Goal: Task Accomplishment & Management: Complete application form

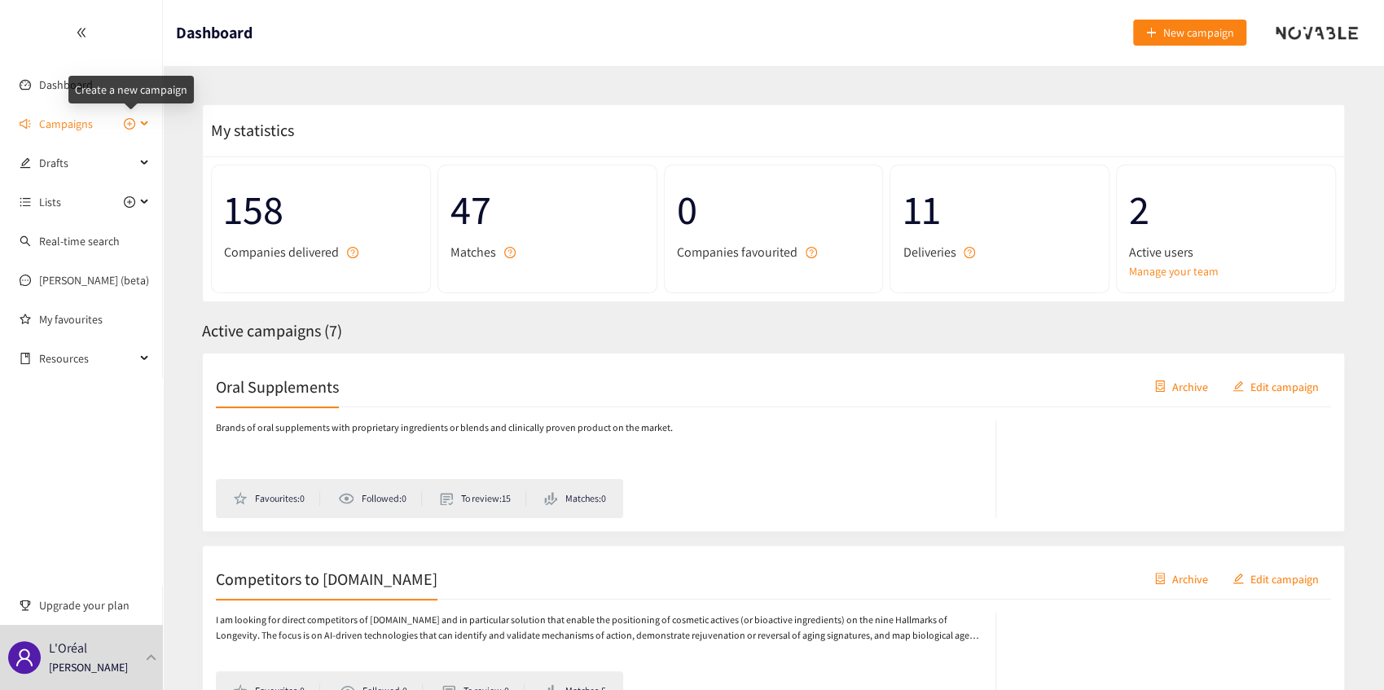
click at [127, 125] on icon "plus-circle" at bounding box center [129, 123] width 11 height 11
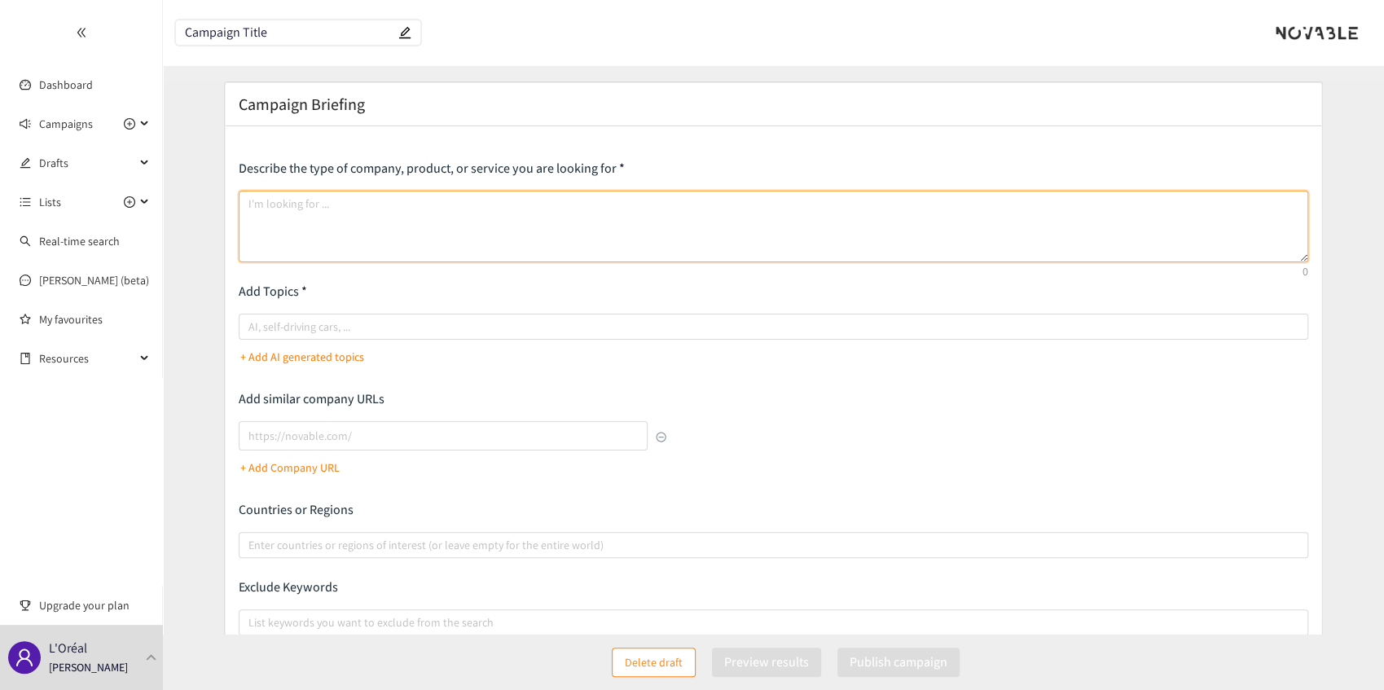
click at [372, 211] on textarea at bounding box center [774, 227] width 1070 height 72
click at [345, 235] on textarea at bounding box center [774, 227] width 1070 height 72
paste textarea "Start-ups, SMEs, and industrial companies detection for skin predictive testing…"
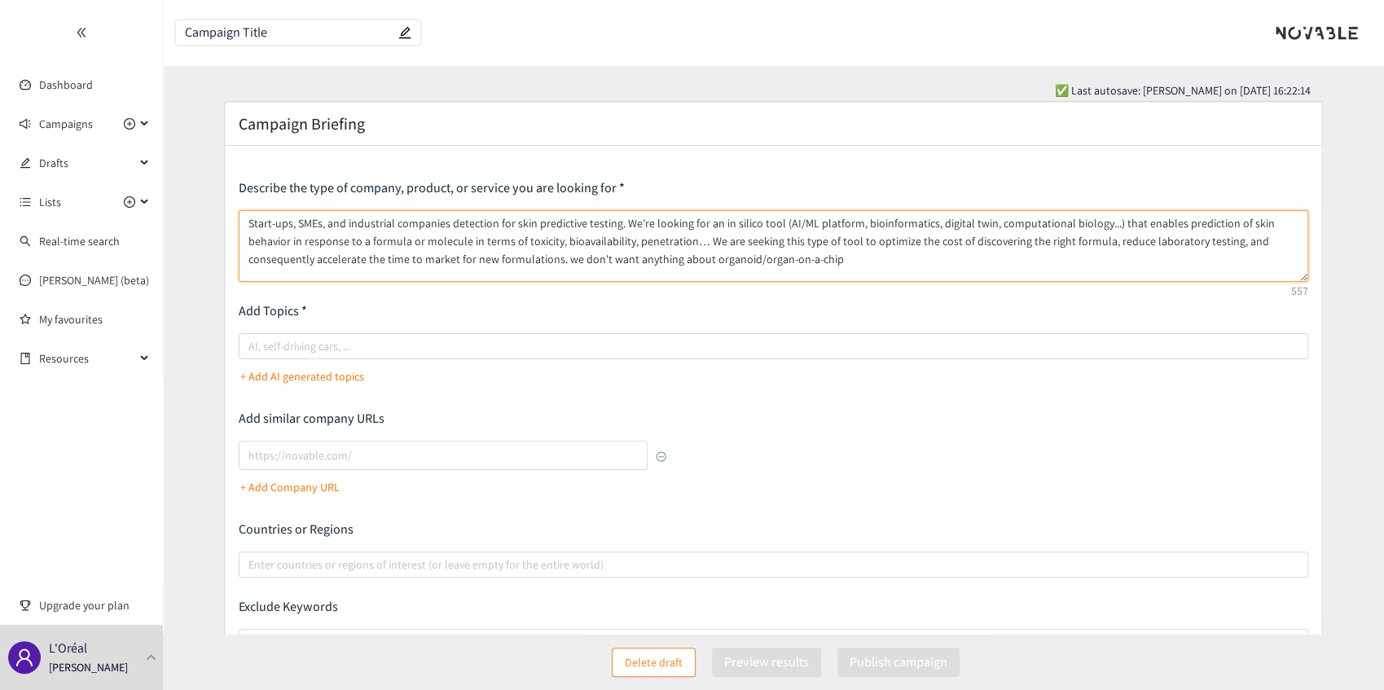
drag, startPoint x: 779, startPoint y: 262, endPoint x: 636, endPoint y: 266, distance: 142.6
click at [636, 266] on textarea "Start-ups, SMEs, and industrial companies detection for skin predictive testing…" at bounding box center [774, 246] width 1070 height 72
click at [692, 278] on textarea "Start-ups, SMEs, and industrial companies detection for skin predictive testing…" at bounding box center [774, 246] width 1070 height 72
click at [785, 266] on textarea "Start-ups, SMEs, and industrial companies detection for skin predictive testing…" at bounding box center [774, 246] width 1070 height 72
click at [325, 333] on div "AI, self-driving cars, ..." at bounding box center [774, 346] width 1070 height 26
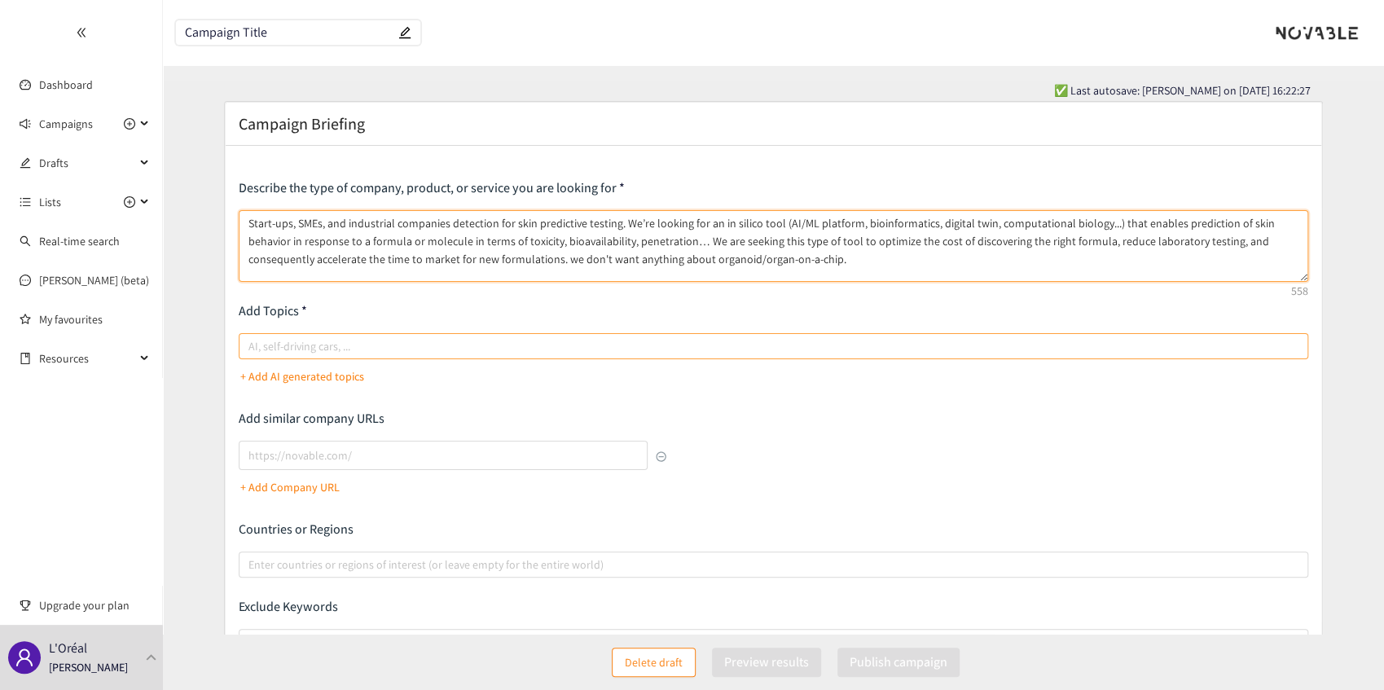
type textarea "Start-ups, SMEs, and industrial companies detection for skin predictive testing…"
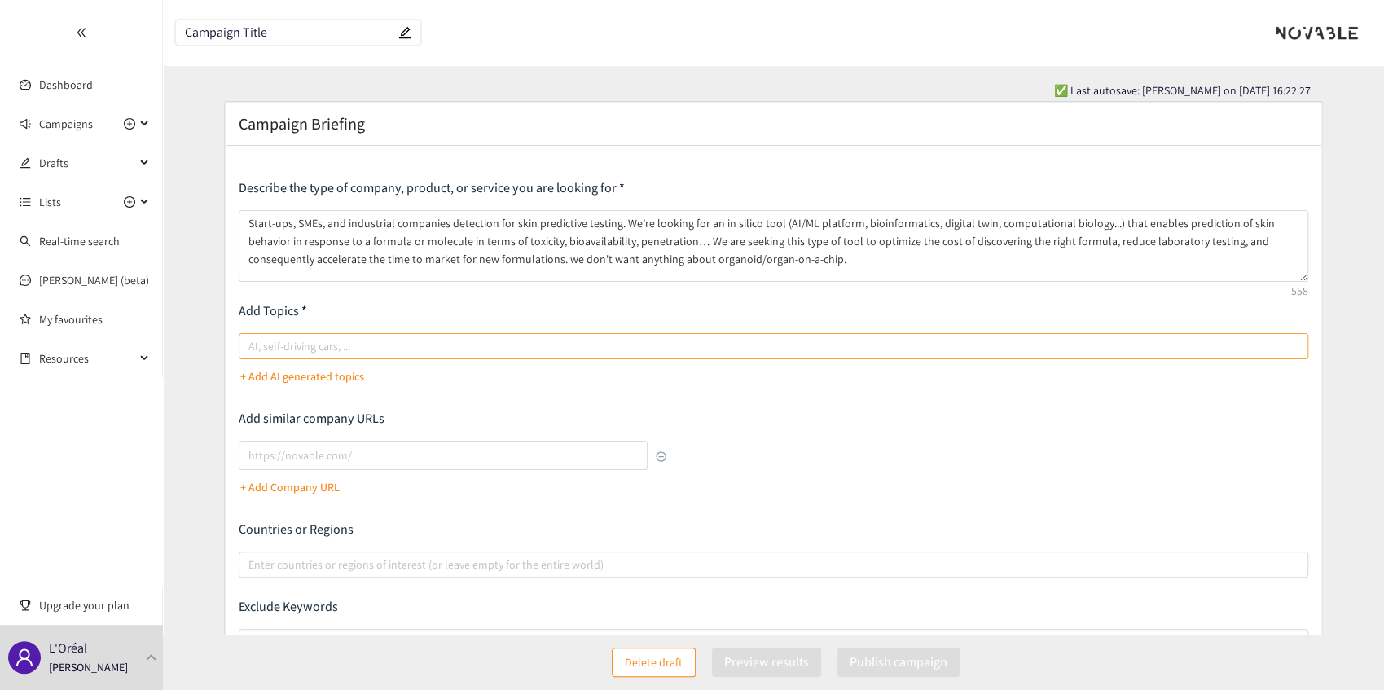
click at [252, 336] on input "AI, self-driving cars, ..." at bounding box center [250, 346] width 3 height 20
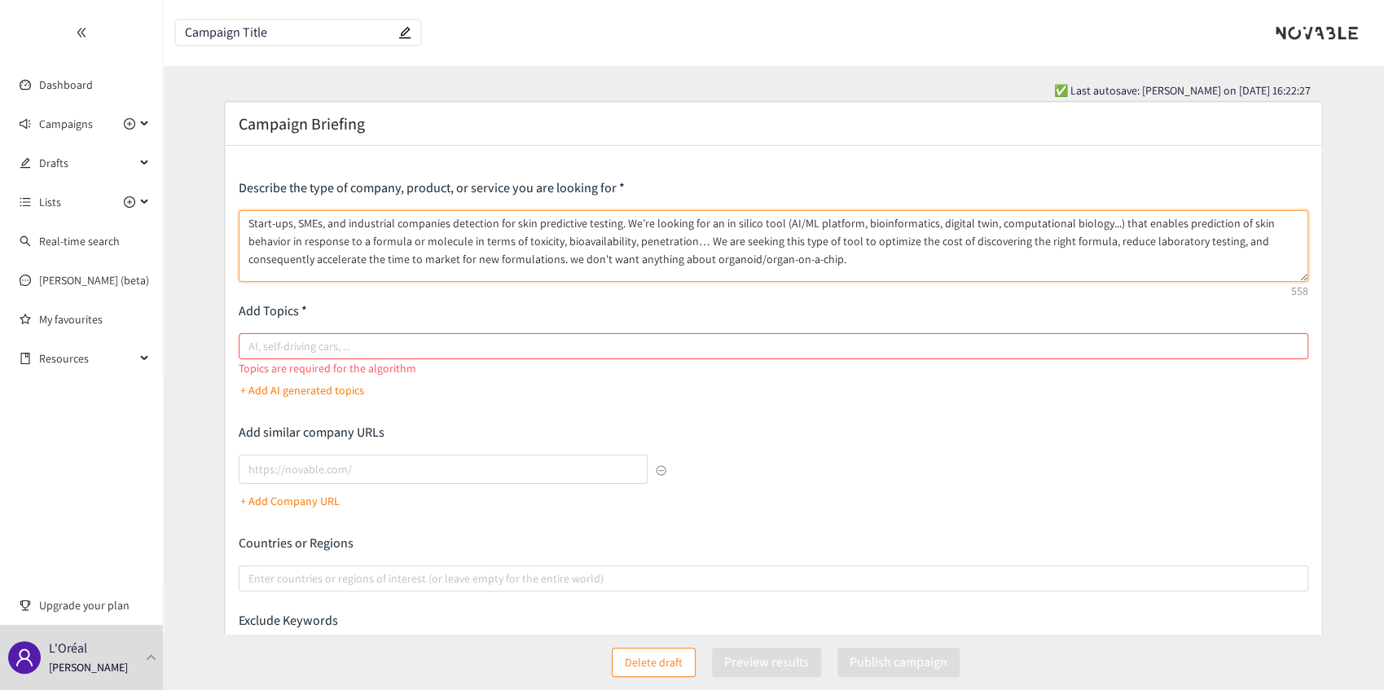
drag, startPoint x: 933, startPoint y: 218, endPoint x: 976, endPoint y: 218, distance: 43.2
click at [976, 218] on textarea "Start-ups, SMEs, and industrial companies detection for skin predictive testing…" at bounding box center [774, 246] width 1070 height 72
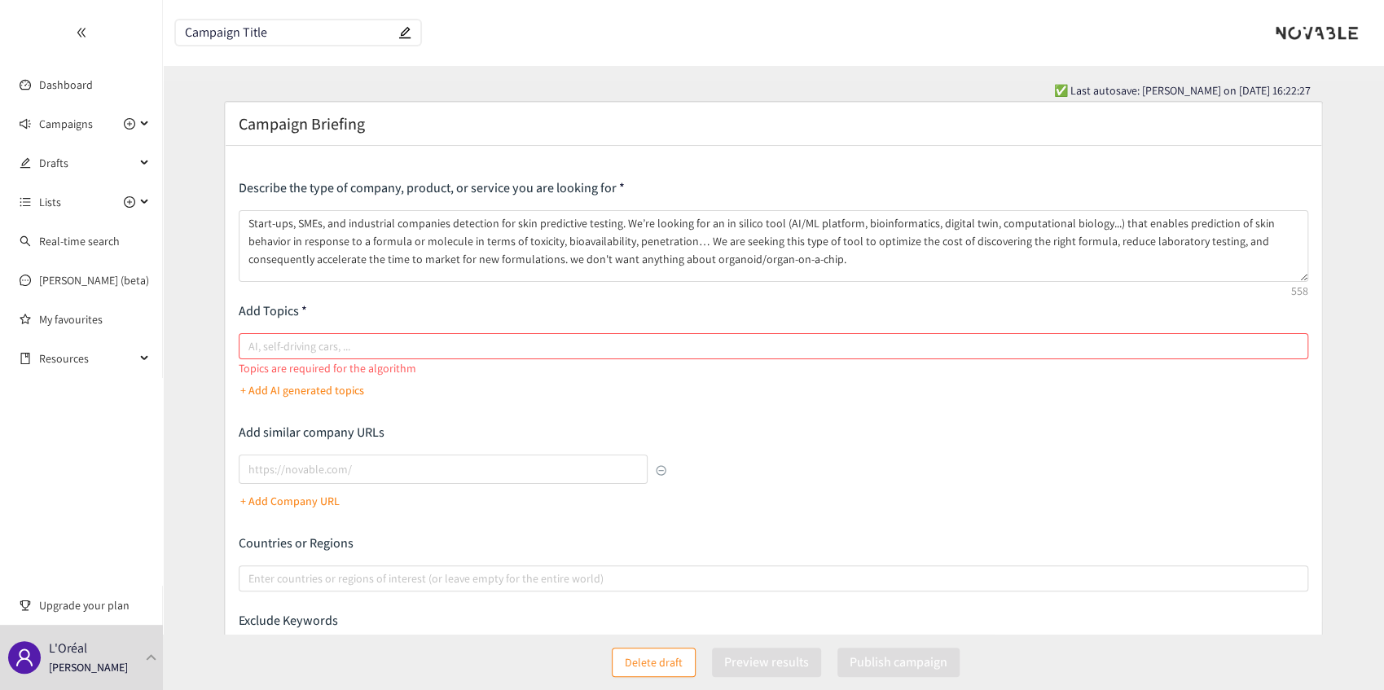
click at [362, 362] on div "Topics are required for the algorithm" at bounding box center [774, 368] width 1070 height 18
click at [375, 352] on div at bounding box center [765, 346] width 1045 height 20
click at [252, 352] on input "AI, self-driving cars, ..." at bounding box center [250, 346] width 3 height 20
paste input "digital twin"
type input "digital twin"
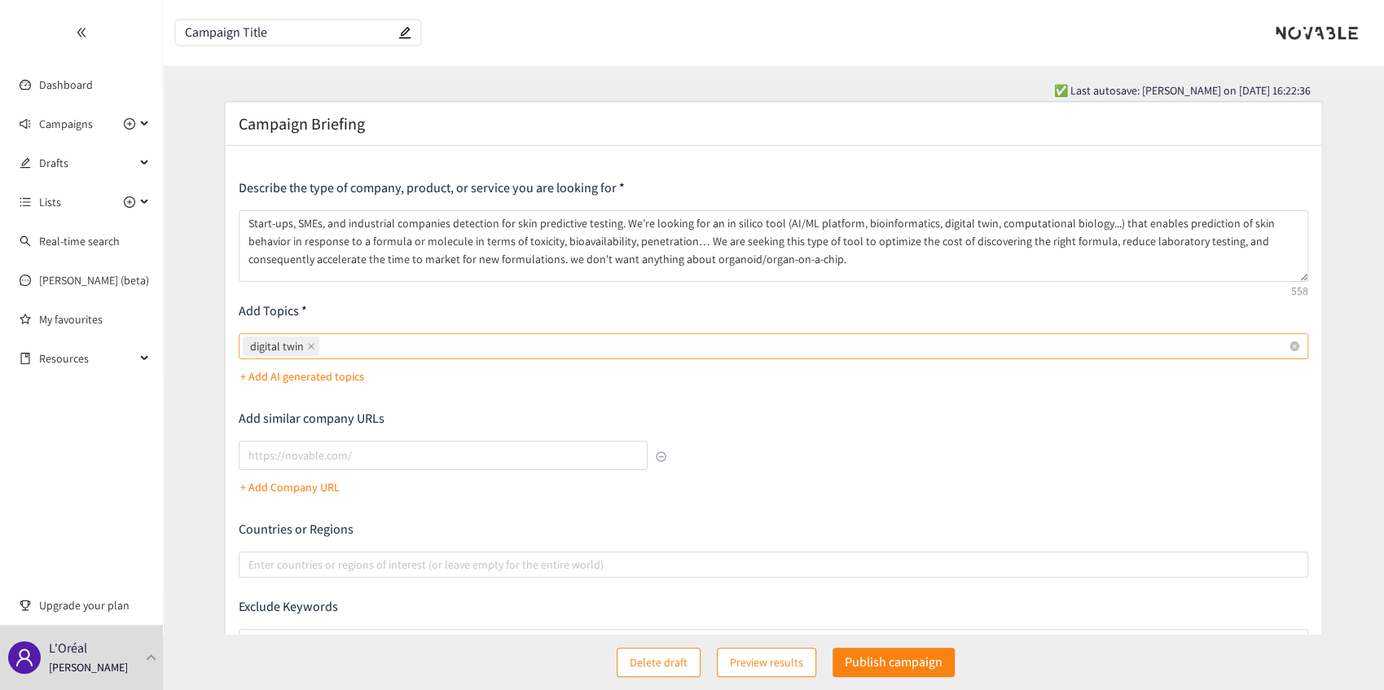
click at [372, 355] on div "digital twin" at bounding box center [765, 346] width 1045 height 23
click at [326, 355] on input "digital twin" at bounding box center [324, 346] width 3 height 20
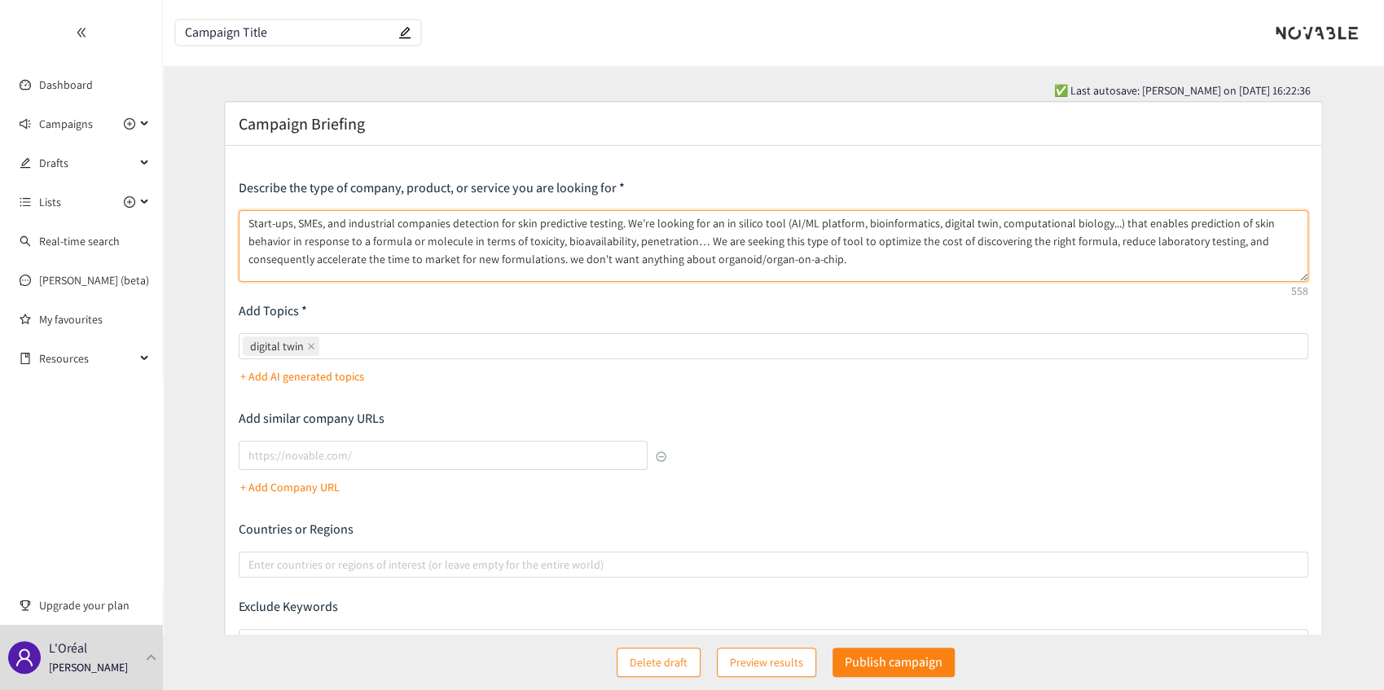
click at [1023, 227] on textarea "Start-ups, SMEs, and industrial companies detection for skin predictive testing…" at bounding box center [774, 246] width 1070 height 72
click at [1021, 227] on textarea "Start-ups, SMEs, and industrial companies detection for skin predictive testing…" at bounding box center [774, 246] width 1070 height 72
type textarea "Start-ups, SMEs, and industrial companies detection for skin predictive testing…"
drag, startPoint x: 1084, startPoint y: 220, endPoint x: 985, endPoint y: 223, distance: 99.5
click at [985, 223] on textarea "Start-ups, SMEs, and industrial companies detection for skin predictive testing…" at bounding box center [774, 246] width 1070 height 72
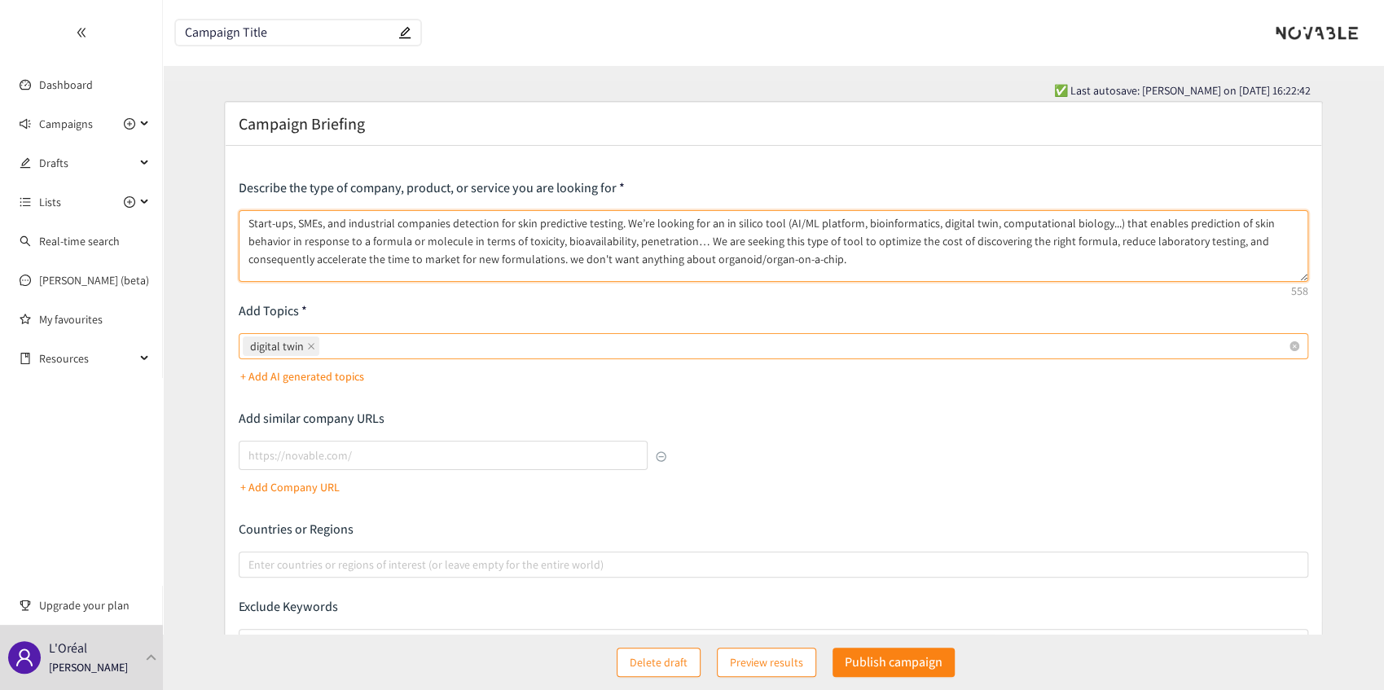
click at [354, 354] on div "digital twin" at bounding box center [765, 346] width 1045 height 23
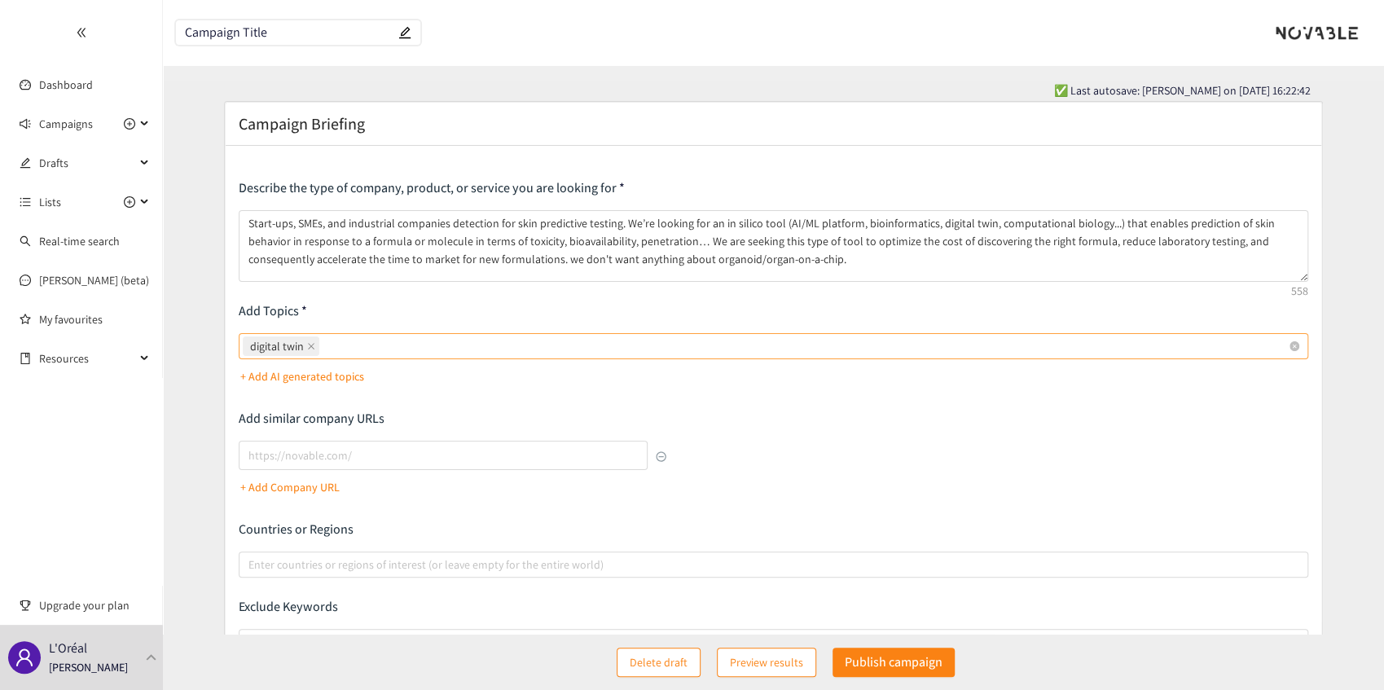
click at [326, 354] on input "digital twin" at bounding box center [324, 346] width 3 height 20
paste input "computational biology"
type input "computational biology"
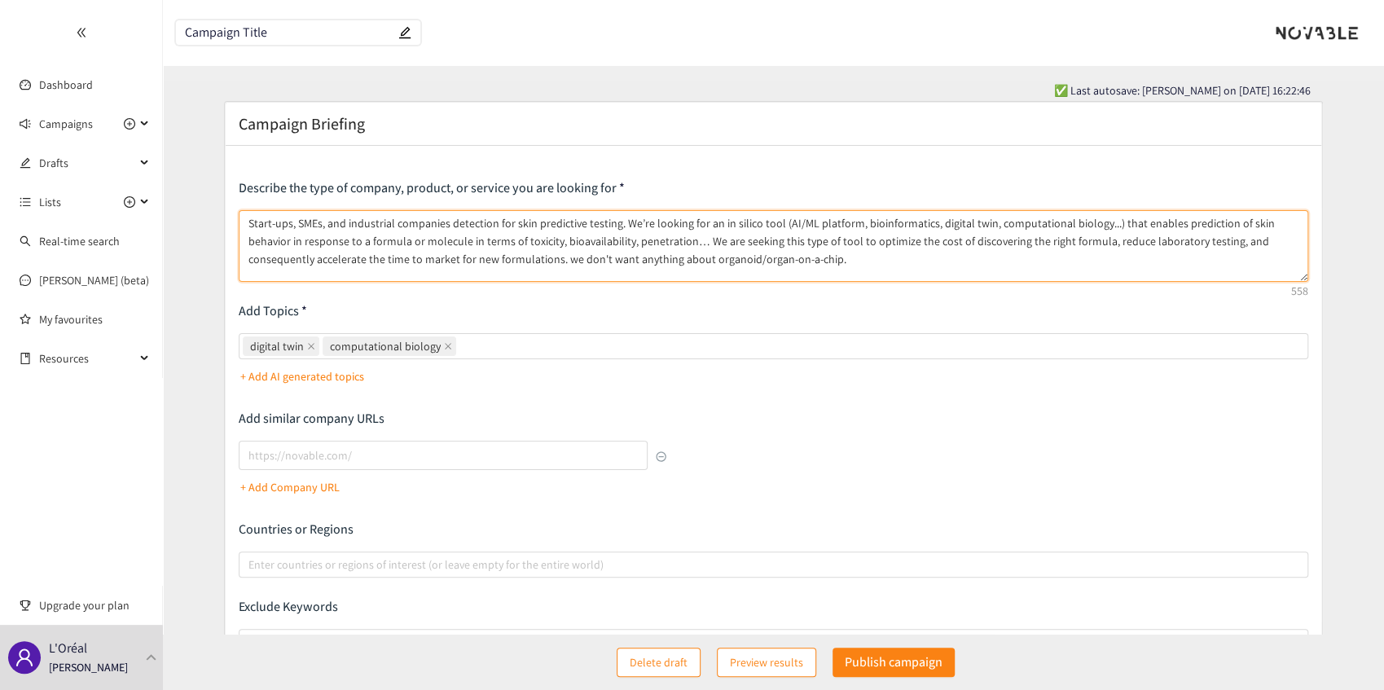
drag, startPoint x: 1093, startPoint y: 222, endPoint x: 982, endPoint y: 229, distance: 111.9
click at [982, 229] on textarea "Start-ups, SMEs, and industrial companies detection for skin predictive testing…" at bounding box center [774, 246] width 1070 height 72
click at [908, 222] on textarea "Start-ups, SMEs, and industrial companies detection for skin predictive testing…" at bounding box center [774, 246] width 1070 height 72
click at [535, 345] on div "digital twin computational biology" at bounding box center [765, 346] width 1045 height 23
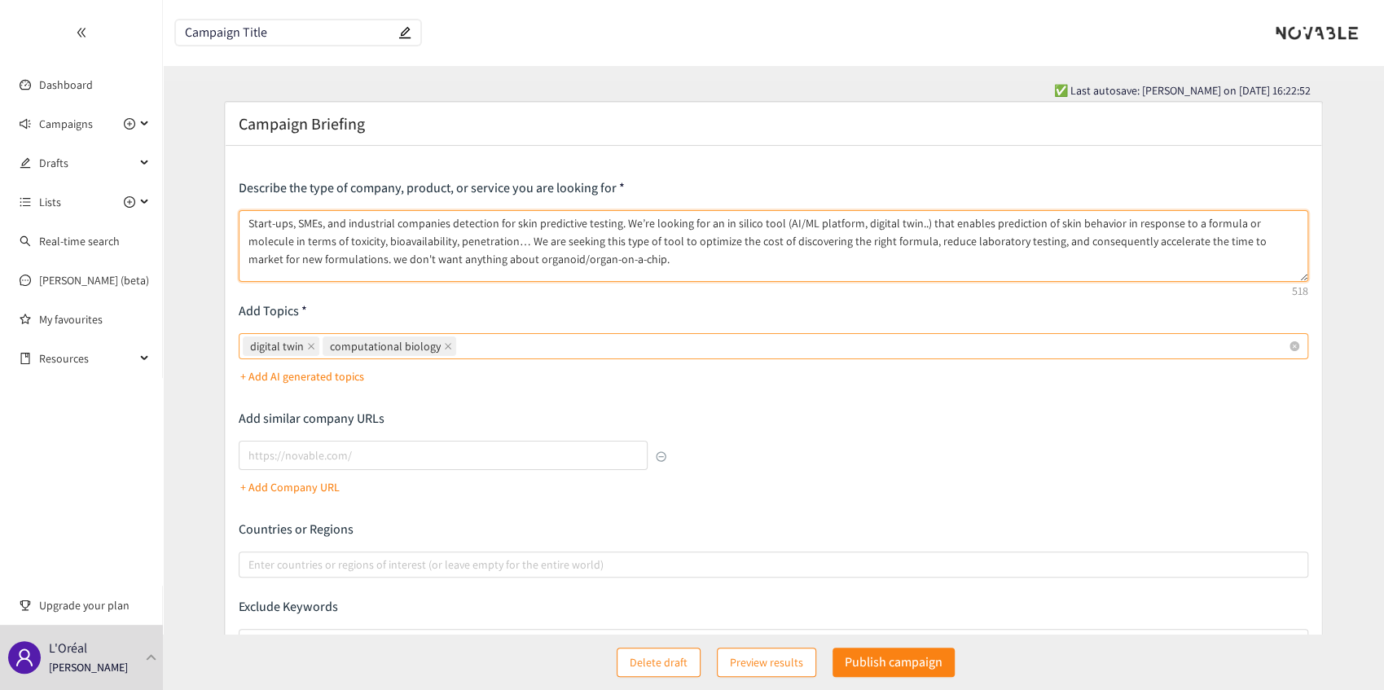
type textarea "Start-ups, SMEs, and industrial companies detection for skin predictive testing…"
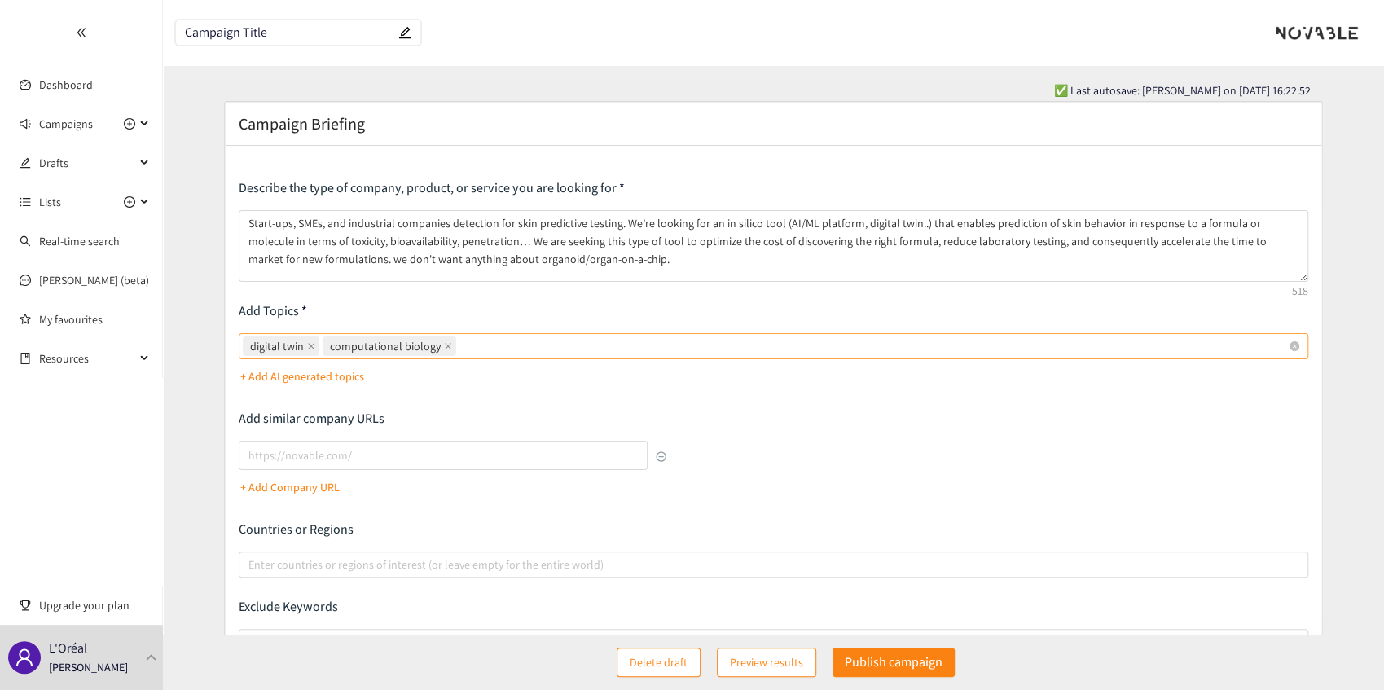
click at [463, 345] on input "digital twin computational biology" at bounding box center [461, 346] width 3 height 20
paste input "bioinformatics"
type input "bioinformatics"
click at [622, 350] on div "digital twin computational biology bioinformatics" at bounding box center [765, 346] width 1045 height 23
click at [559, 350] on input "digital twin computational biology bioinformatics" at bounding box center [557, 346] width 3 height 20
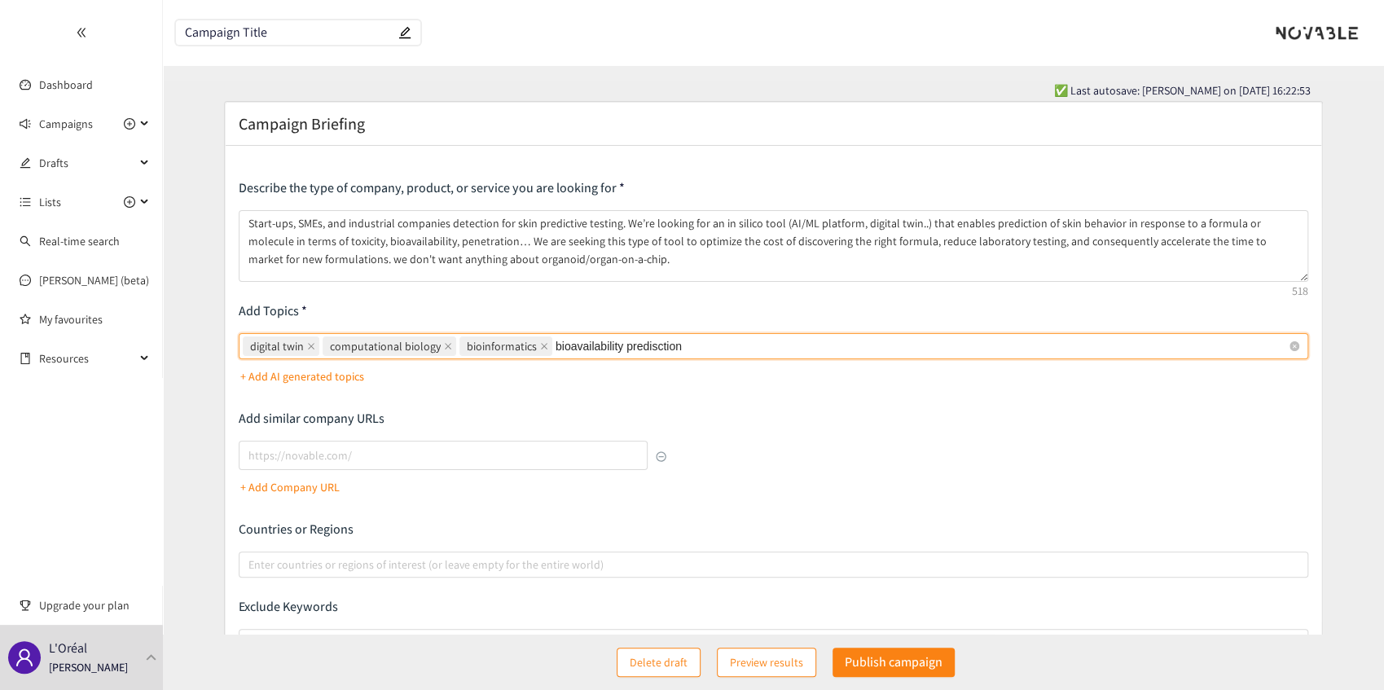
drag, startPoint x: 681, startPoint y: 340, endPoint x: 544, endPoint y: 344, distance: 136.9
click at [544, 344] on div "digital twin computational biology bioinformatics bioavailability predisction b…" at bounding box center [765, 346] width 1045 height 23
click at [556, 344] on input "bioavailability predisction" at bounding box center [621, 346] width 131 height 20
drag, startPoint x: 570, startPoint y: 344, endPoint x: 740, endPoint y: 342, distance: 169.5
click at [740, 342] on div "digital twin computational biology bioinformatics bioavailability predisction b…" at bounding box center [765, 346] width 1045 height 23
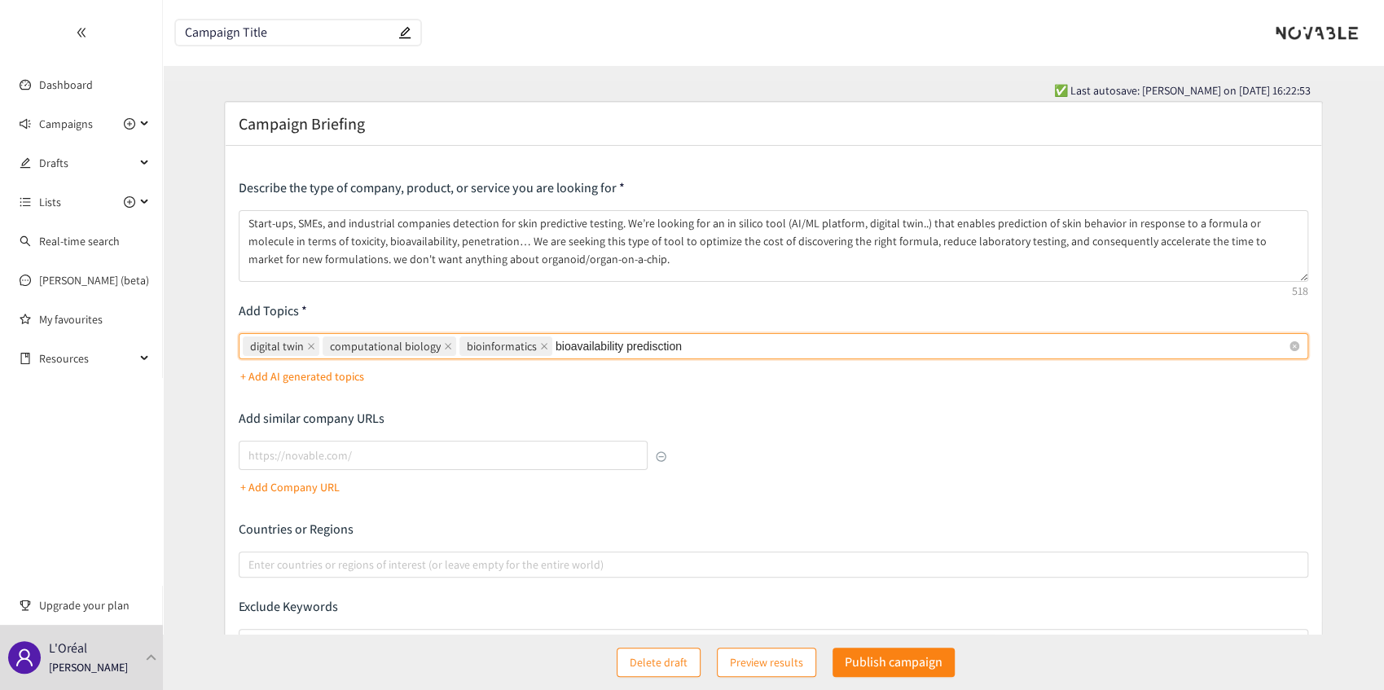
click at [687, 342] on input "bioavailability predisction" at bounding box center [621, 346] width 131 height 20
click at [651, 348] on input "bioavailability predisction" at bounding box center [621, 346] width 131 height 20
click at [653, 348] on input "bioavailability predisction" at bounding box center [621, 346] width 131 height 20
type input "bioavailability predisction"
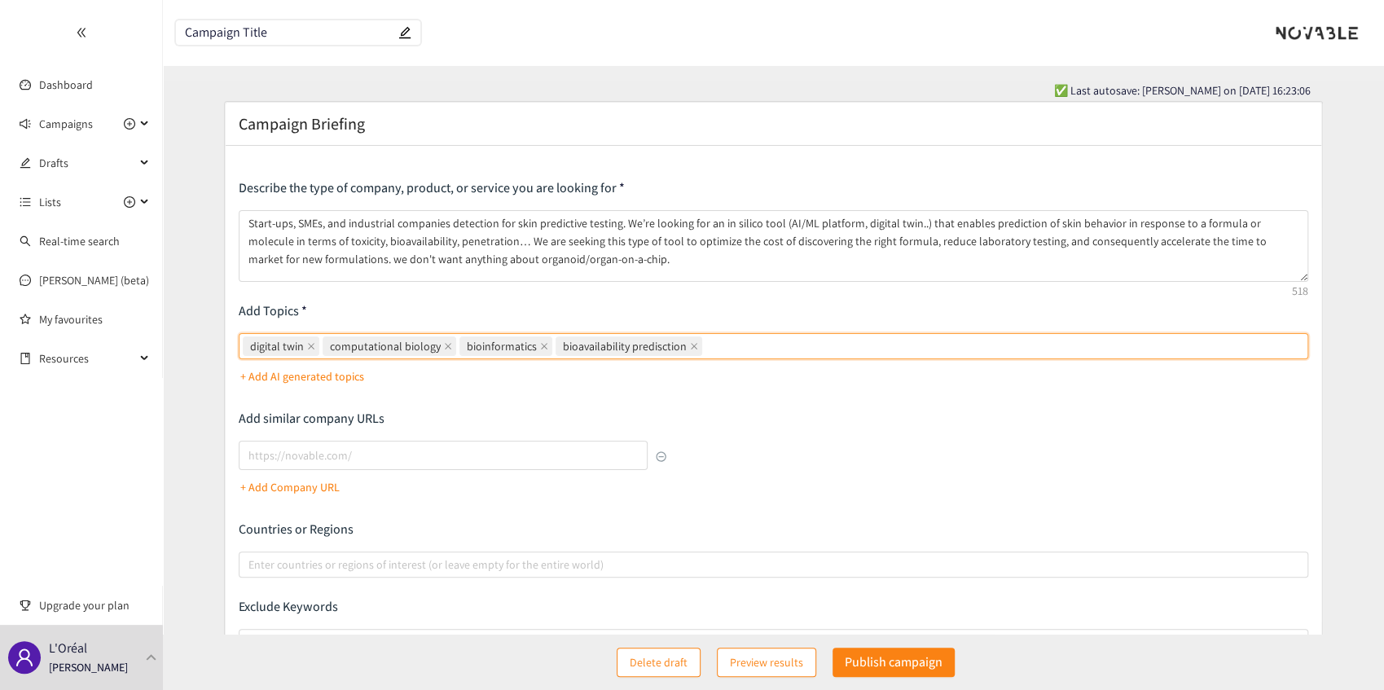
paste input "bioavailability prediction"
click at [690, 345] on icon "close" at bounding box center [694, 346] width 8 height 8
click at [706, 345] on input "bioavailability prediction" at bounding box center [769, 346] width 126 height 20
click at [704, 352] on div "digital twin computational biology bioinformatics bioavailability prediction bi…" at bounding box center [765, 346] width 1045 height 23
click at [682, 352] on input "bioavailability prediction" at bounding box center [619, 346] width 126 height 20
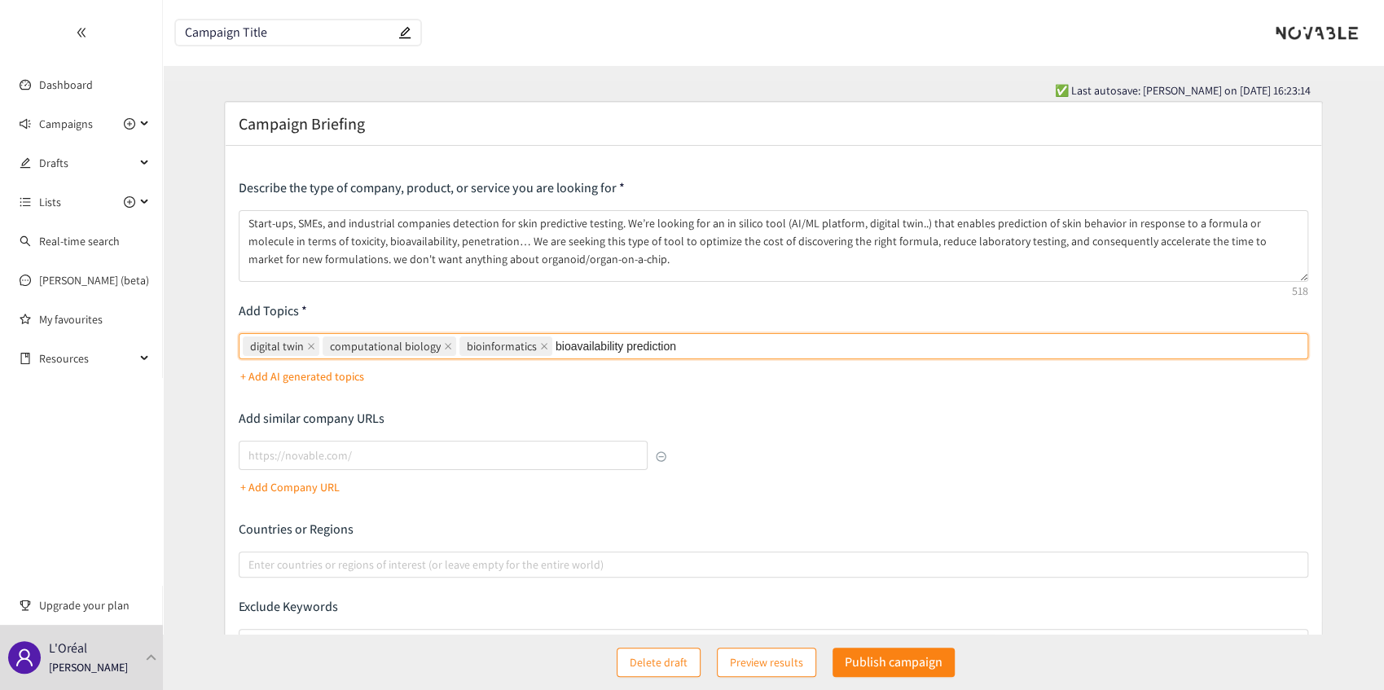
type input "bioavailability prediction"
click at [696, 382] on div "+ Add AI generated topics" at bounding box center [774, 376] width 1070 height 26
click at [764, 351] on div "digital twin computational biology bioinformatics bioavailability prediction" at bounding box center [765, 346] width 1045 height 23
click at [704, 351] on input "digital twin computational biology bioinformatics bioavailability prediction" at bounding box center [702, 346] width 3 height 20
type input "B"
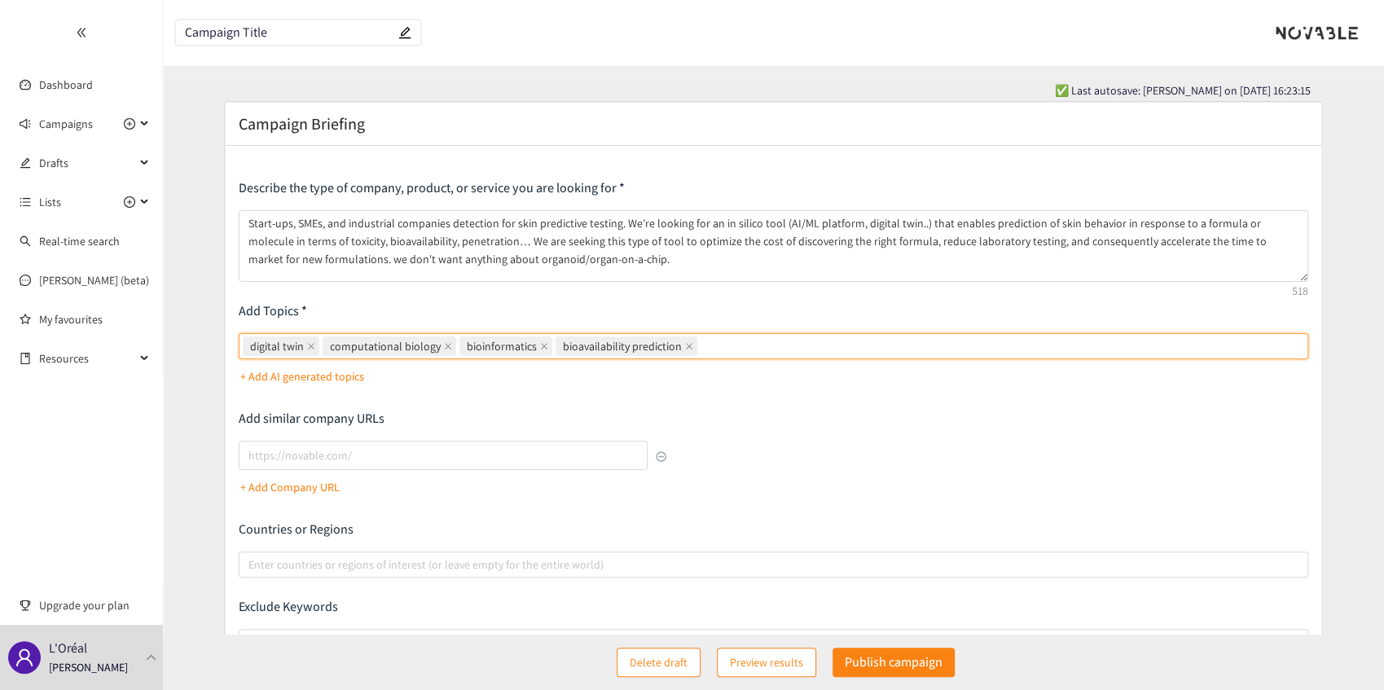
drag, startPoint x: 651, startPoint y: 391, endPoint x: 641, endPoint y: 398, distance: 12.2
click at [650, 391] on div "Describe the type of company, product, or service you are looking for Start-ups…" at bounding box center [774, 440] width 1070 height 522
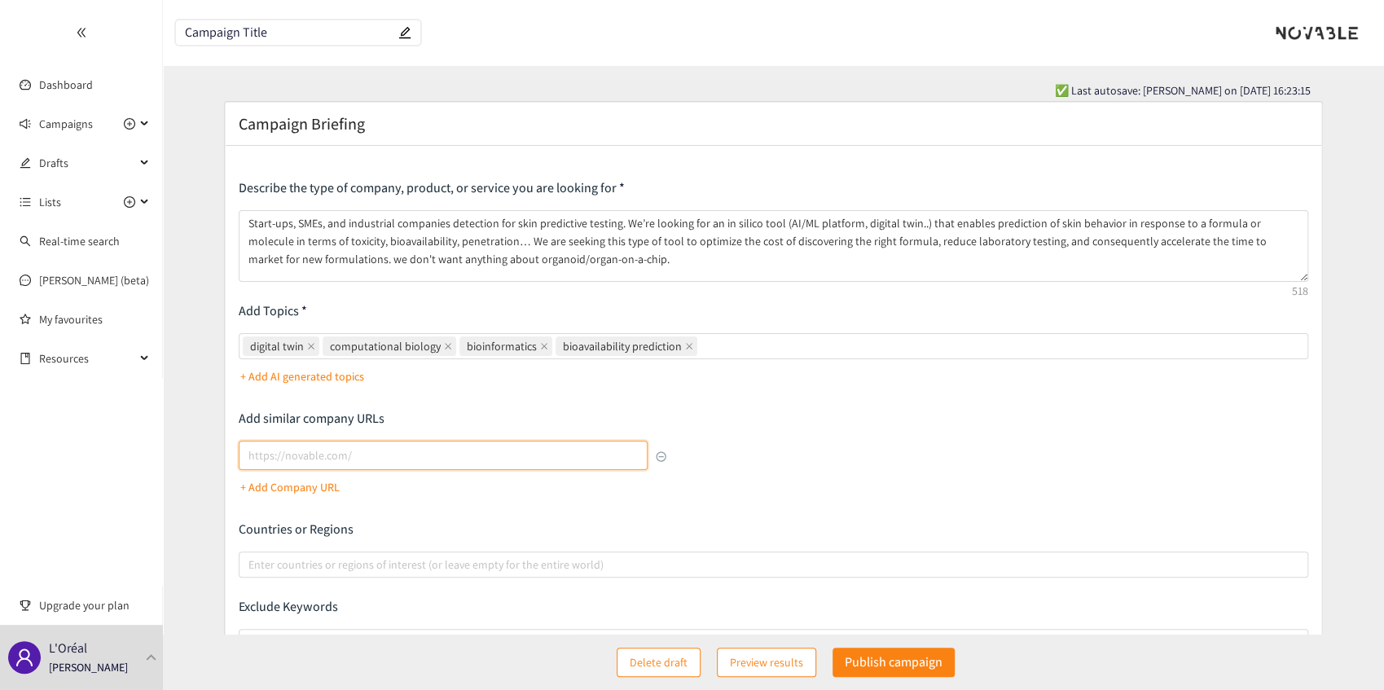
click at [287, 460] on input "lookalikes url" at bounding box center [443, 455] width 409 height 29
click at [482, 517] on div "Describe the type of company, product, or service you are looking for Start-ups…" at bounding box center [774, 440] width 1070 height 522
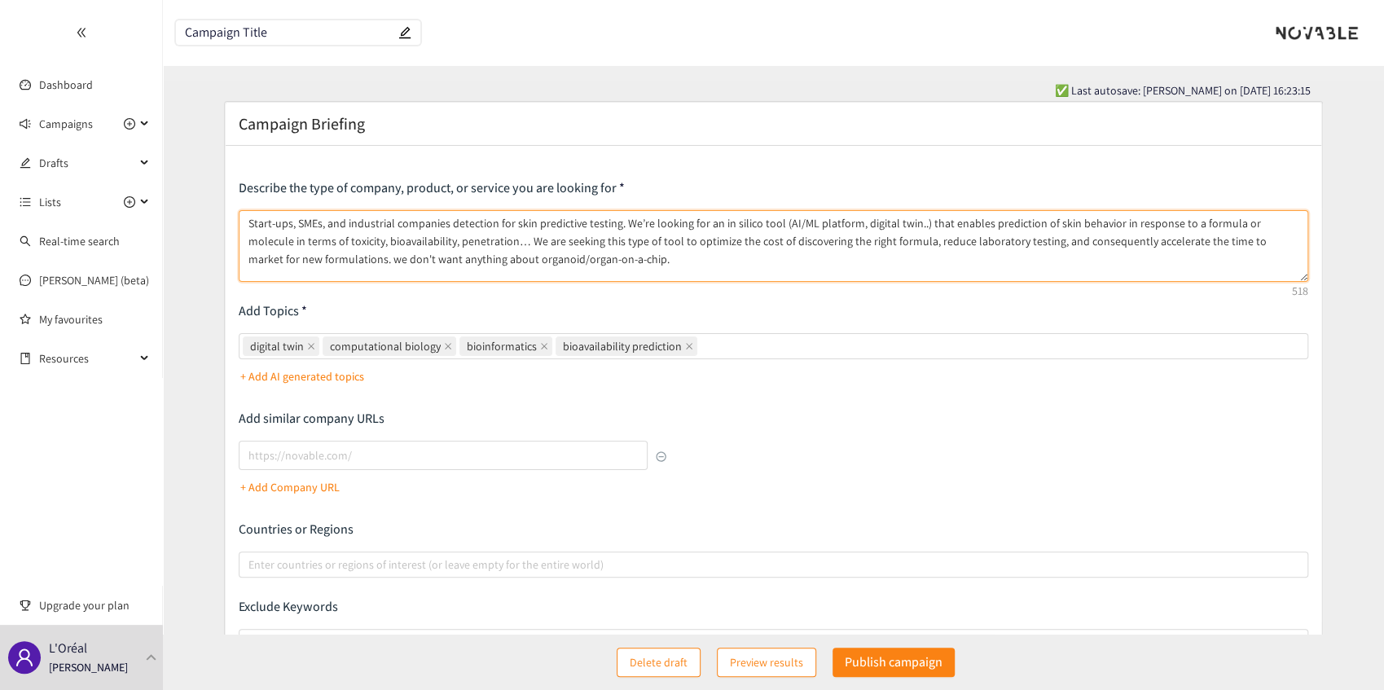
click at [497, 260] on textarea "Start-ups, SMEs, and industrial companies detection for skin predictive testing…" at bounding box center [774, 246] width 1070 height 72
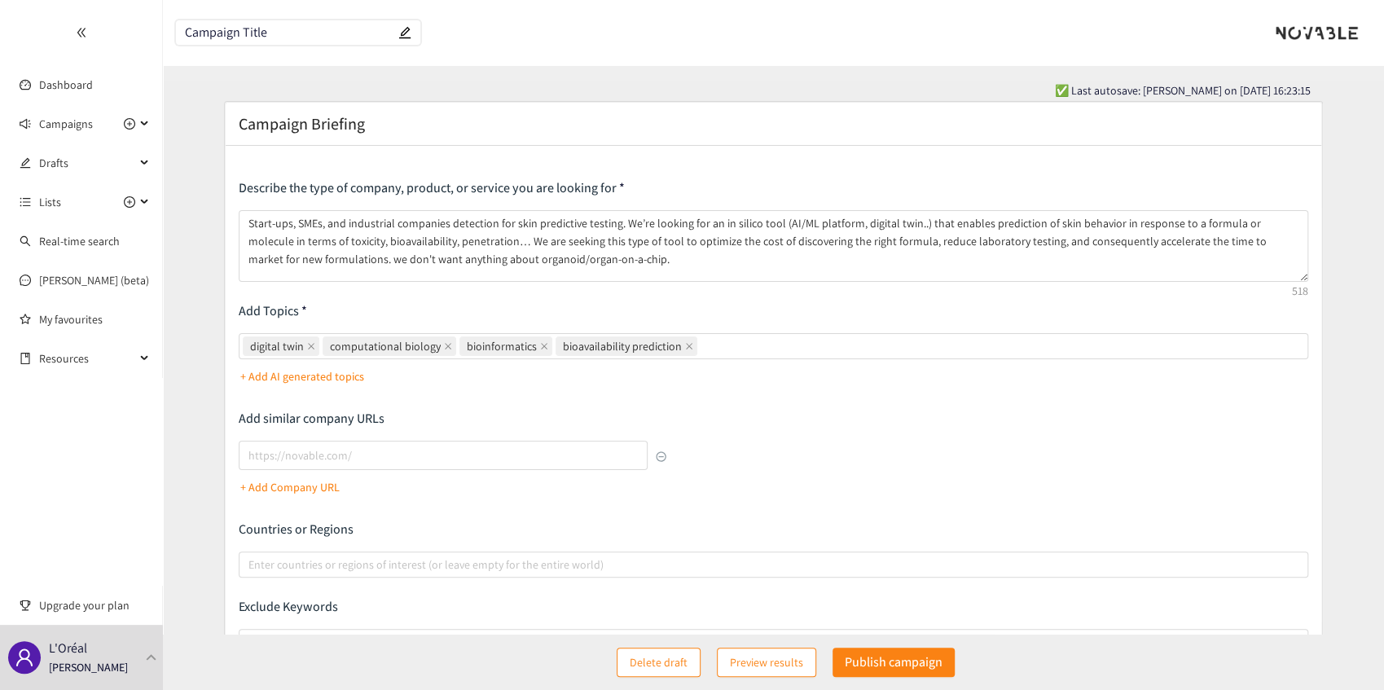
click at [752, 376] on div "+ Add AI generated topics" at bounding box center [774, 376] width 1070 height 26
click at [906, 666] on p "Publish campaign" at bounding box center [894, 662] width 98 height 20
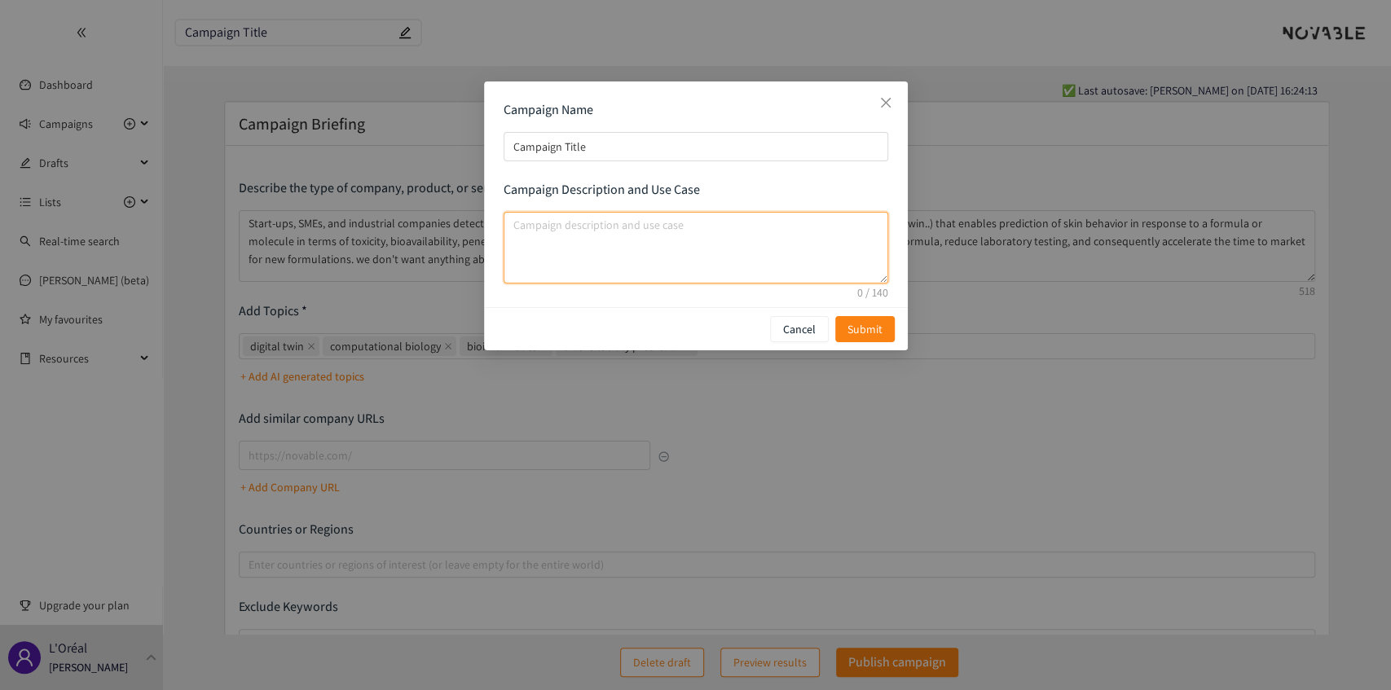
click at [613, 240] on textarea "campaign description and use case" at bounding box center [696, 248] width 385 height 72
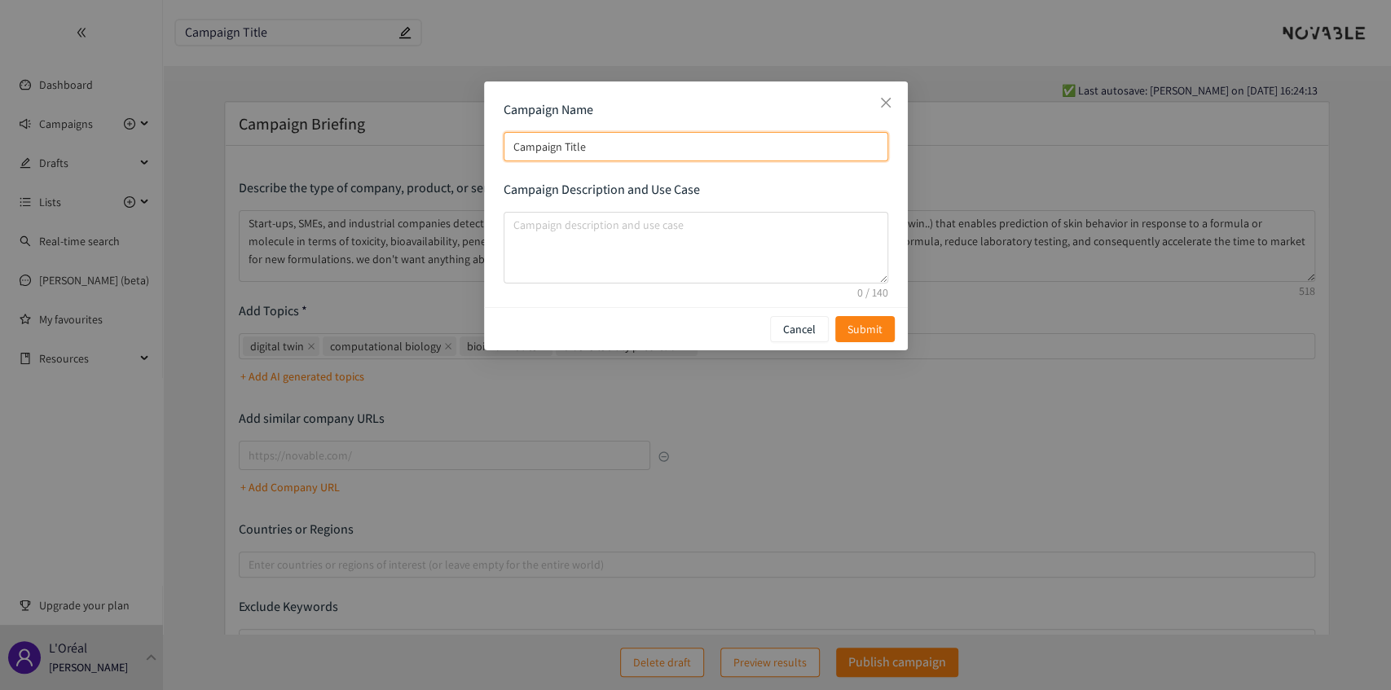
click at [592, 145] on input "Campaign Title" at bounding box center [696, 146] width 385 height 29
drag, startPoint x: 485, startPoint y: 143, endPoint x: 411, endPoint y: 158, distance: 74.9
click at [334, 135] on div "Campaign Name Campaign Title Campaign Description and Use Case Cancel Submit" at bounding box center [695, 345] width 1391 height 690
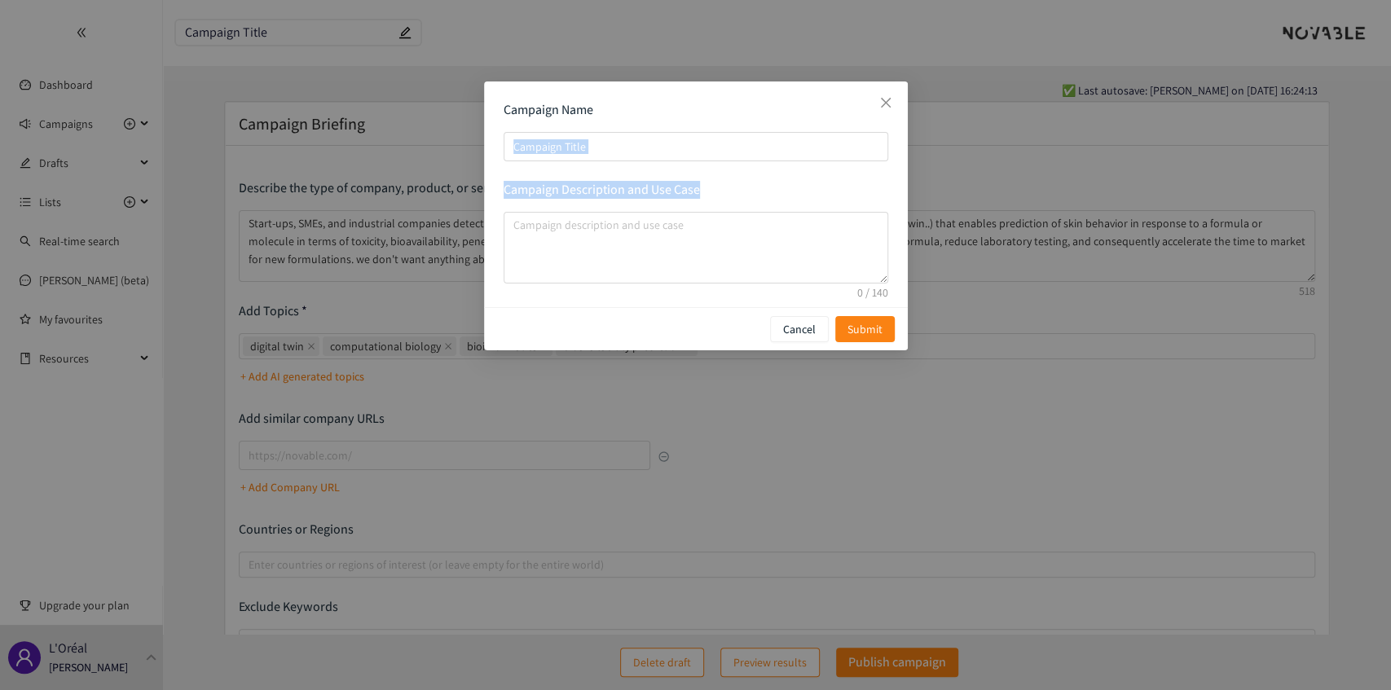
drag, startPoint x: 684, startPoint y: 91, endPoint x: 784, endPoint y: 187, distance: 138.9
click at [706, 249] on div "Campaign Name Campaign Title Campaign Description and Use Case" at bounding box center [696, 194] width 424 height 226
drag, startPoint x: 878, startPoint y: 108, endPoint x: 748, endPoint y: 202, distance: 159.9
click at [878, 108] on span "Close" at bounding box center [886, 103] width 44 height 44
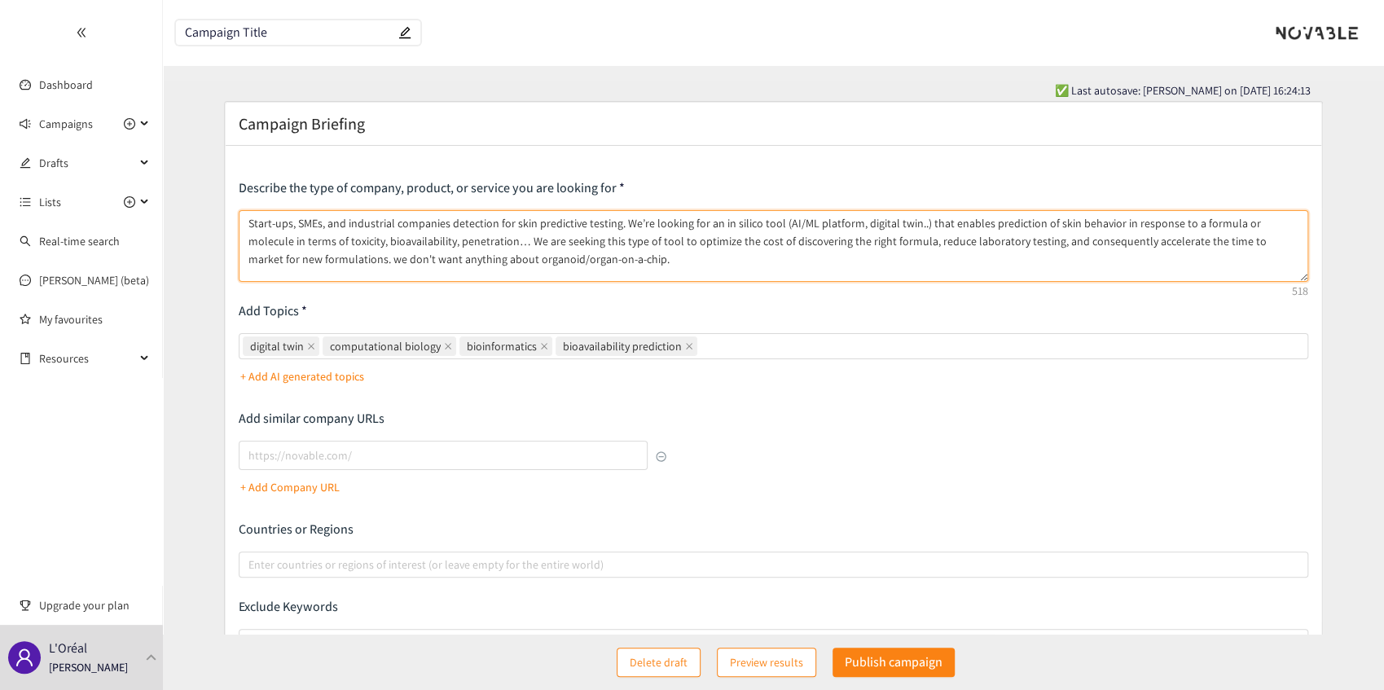
click at [468, 241] on textarea "Start-ups, SMEs, and industrial companies detection for skin predictive testing…" at bounding box center [774, 246] width 1070 height 72
drag, startPoint x: 531, startPoint y: 222, endPoint x: 578, endPoint y: 222, distance: 47.3
click at [578, 222] on textarea "Start-ups, SMEs, and industrial companies detection for skin predictive testing…" at bounding box center [774, 246] width 1070 height 72
drag, startPoint x: 509, startPoint y: 220, endPoint x: 577, endPoint y: 222, distance: 67.7
click at [577, 222] on textarea "Start-ups, SMEs, and industrial companies detection for skin predictive testing…" at bounding box center [774, 246] width 1070 height 72
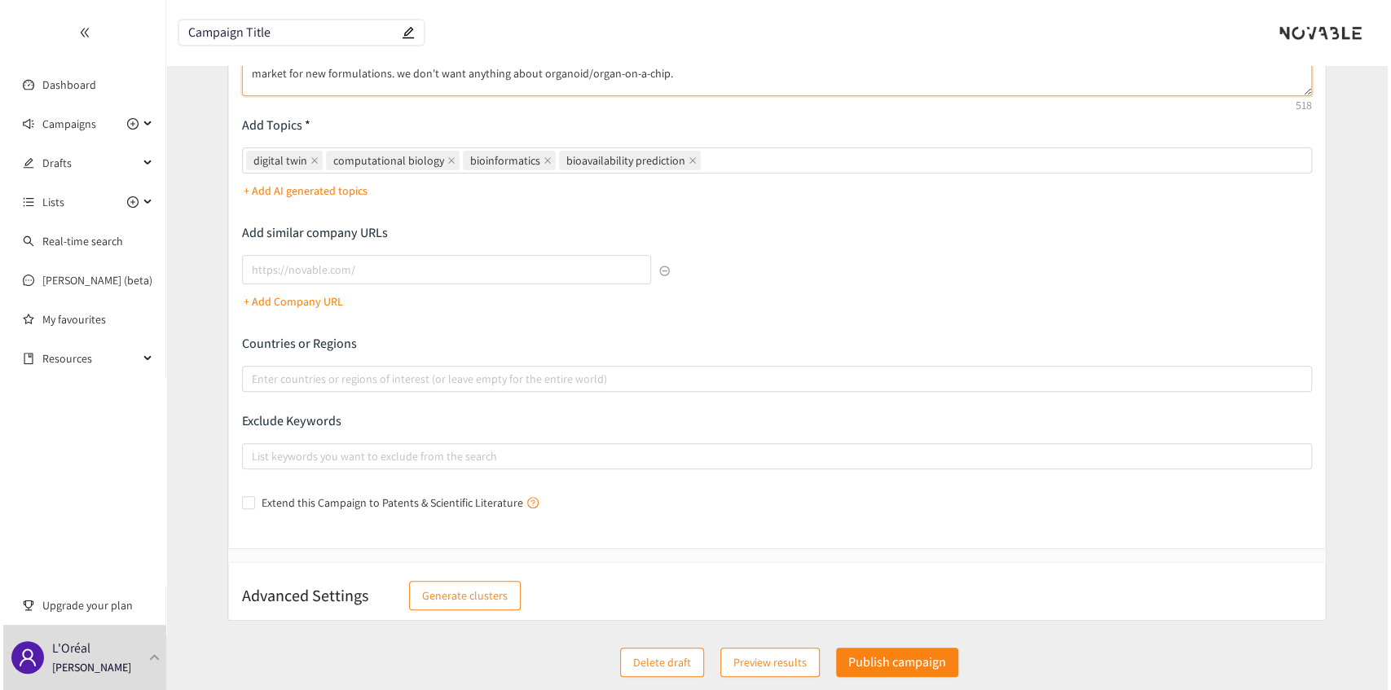
scroll to position [186, 0]
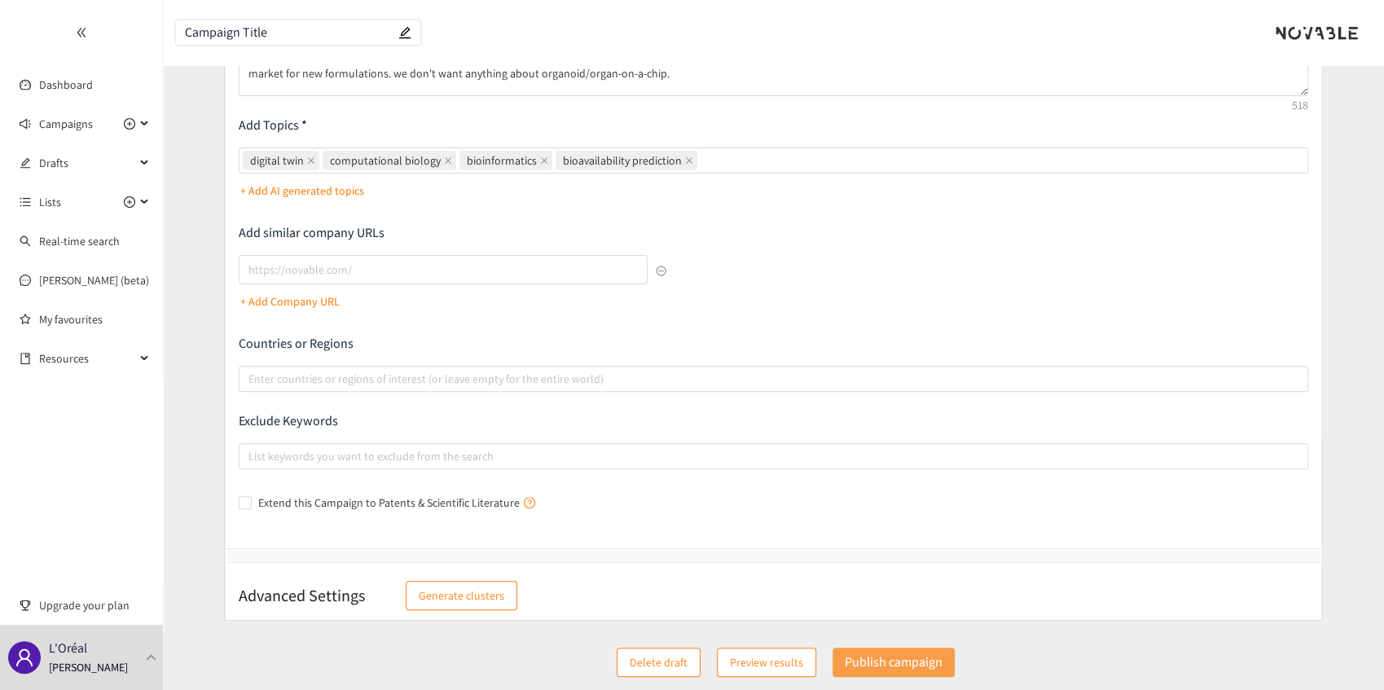
click at [889, 663] on p "Publish campaign" at bounding box center [894, 662] width 98 height 20
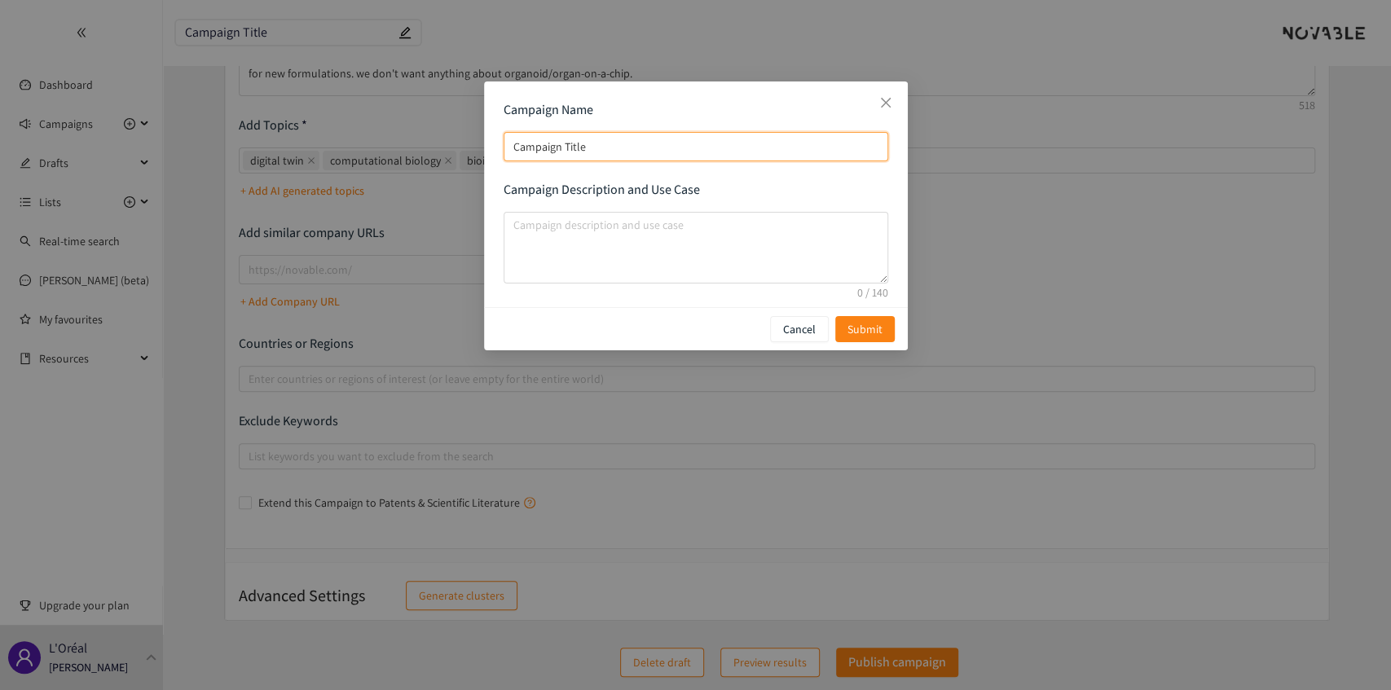
drag, startPoint x: 598, startPoint y: 143, endPoint x: 608, endPoint y: 162, distance: 21.9
click at [600, 140] on input "Campaign Title" at bounding box center [696, 146] width 385 height 29
paste input "skin predictive"
type input "Campaign [PERSON_NAME] predictive"
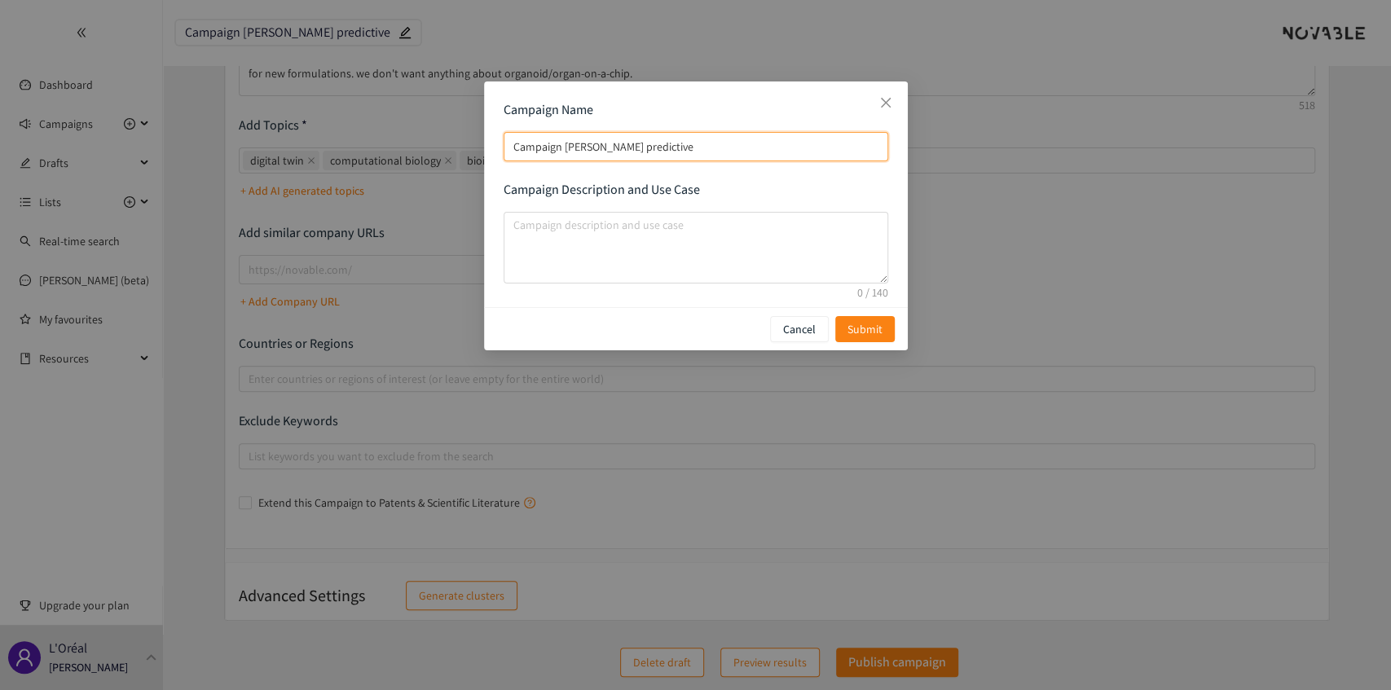
drag, startPoint x: 679, startPoint y: 150, endPoint x: 438, endPoint y: 148, distance: 240.4
click at [412, 145] on div "Campaign Name Campaign [PERSON_NAME] predictive Campaign Description and Use Ca…" at bounding box center [695, 345] width 1391 height 690
paste input "campaign name"
type input "skin predictive"
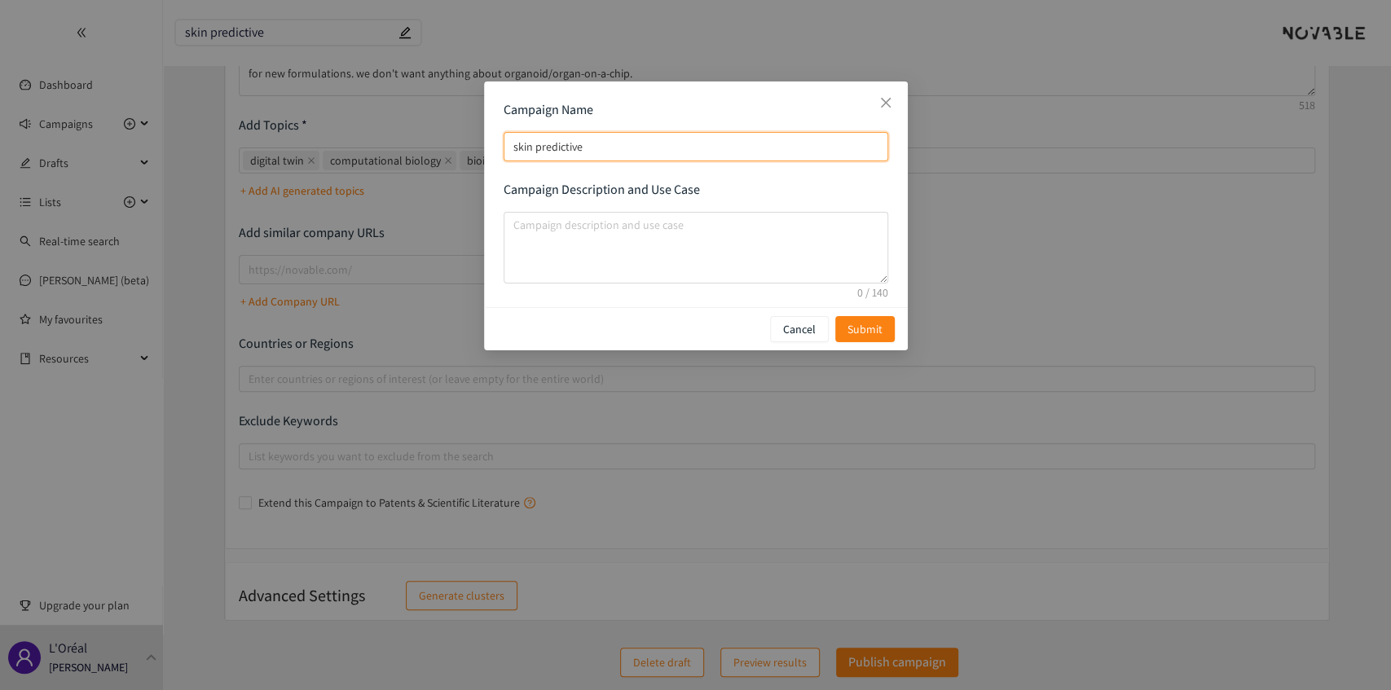
type input "skin predictive"
type input "skin predictivem"
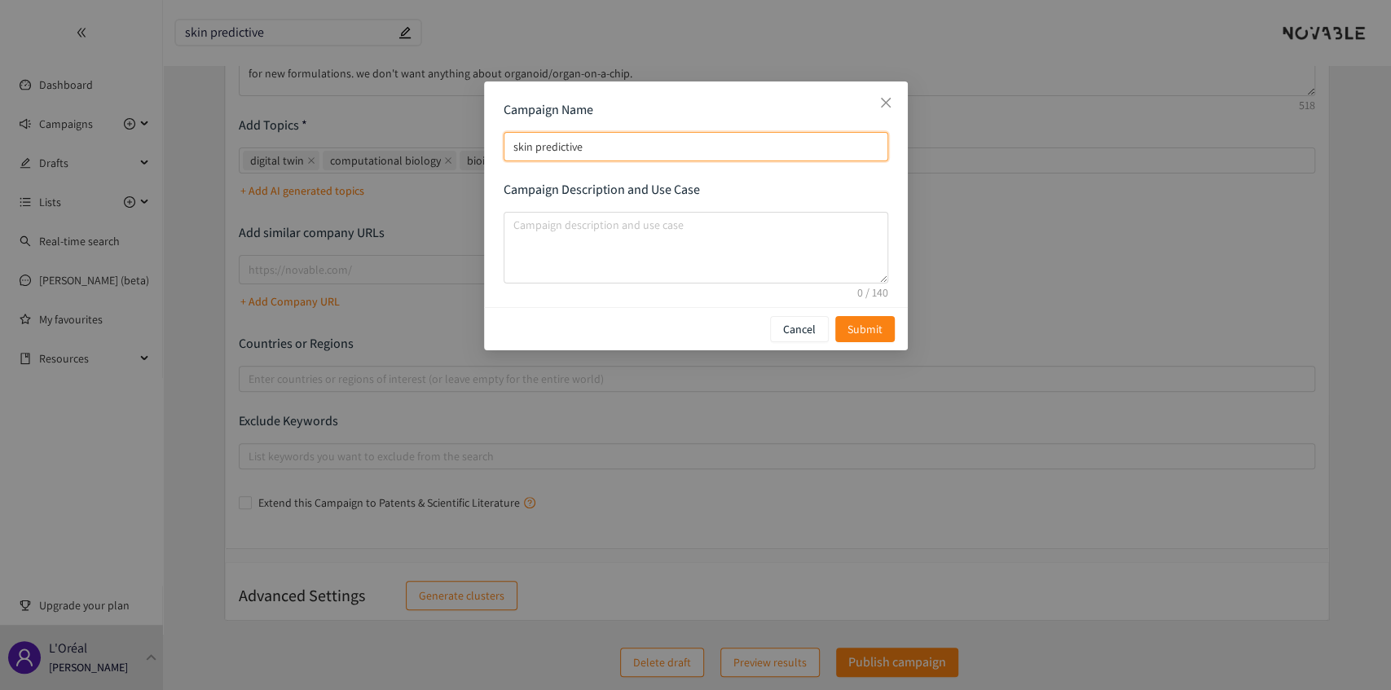
type input "skin predictivem"
type input "skin predictive"
type input "skin predictiveo"
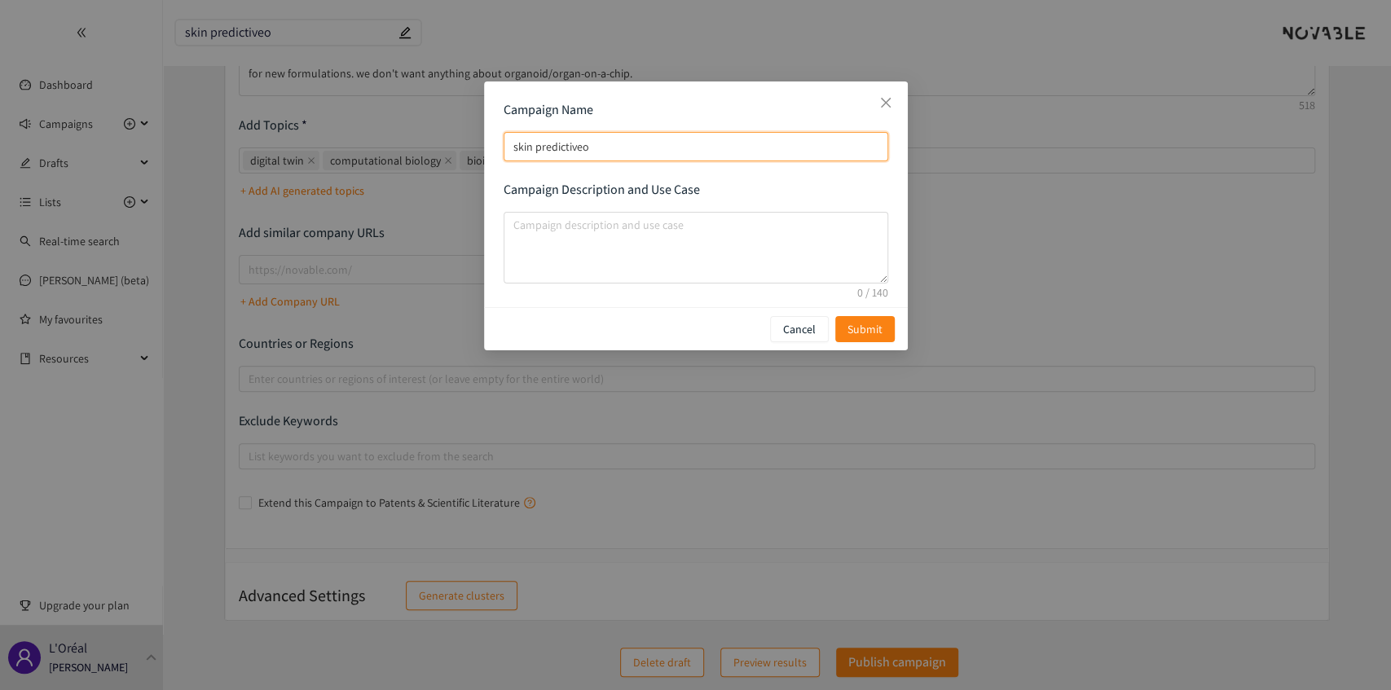
type input "skin predictiveod"
type input "skin predictiveode"
type input "skin predictiveodel"
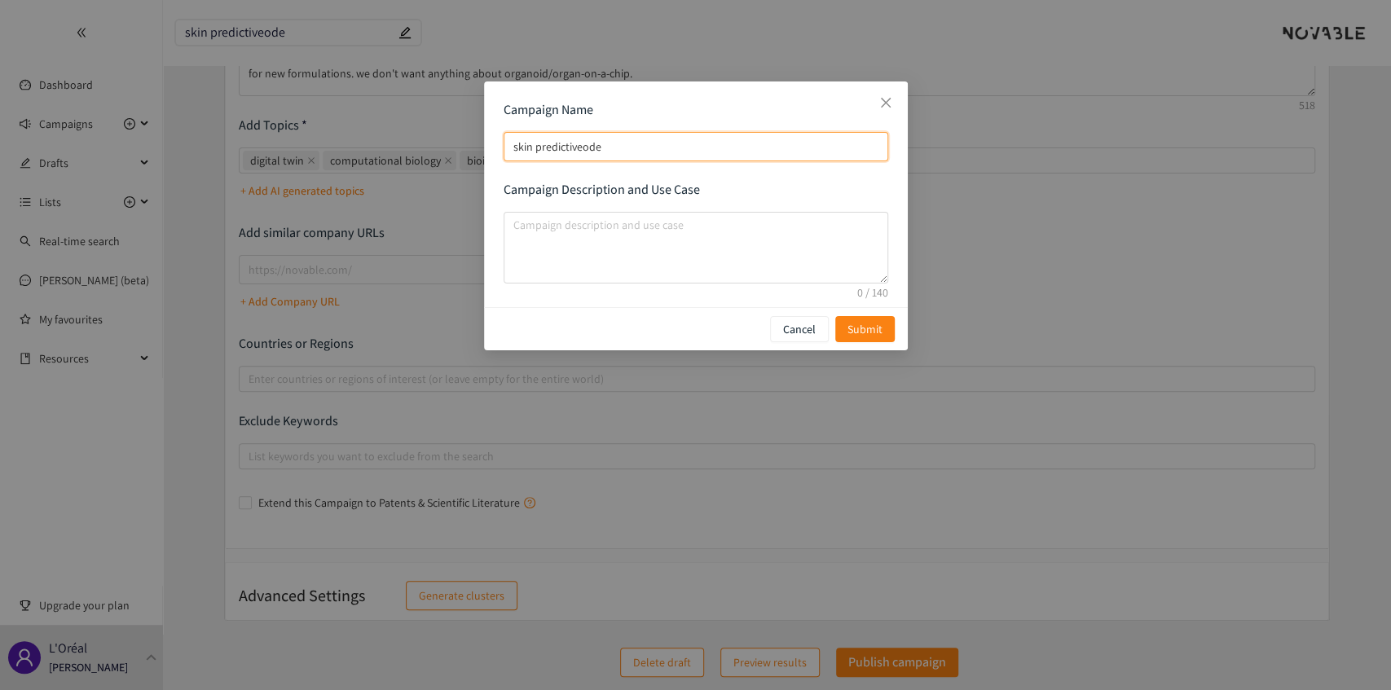
type input "skin predictiveodel"
type input "skin predictiveodels"
drag, startPoint x: 582, startPoint y: 146, endPoint x: 592, endPoint y: 160, distance: 17.4
click at [582, 145] on input "skin predictiveodels" at bounding box center [696, 146] width 385 height 29
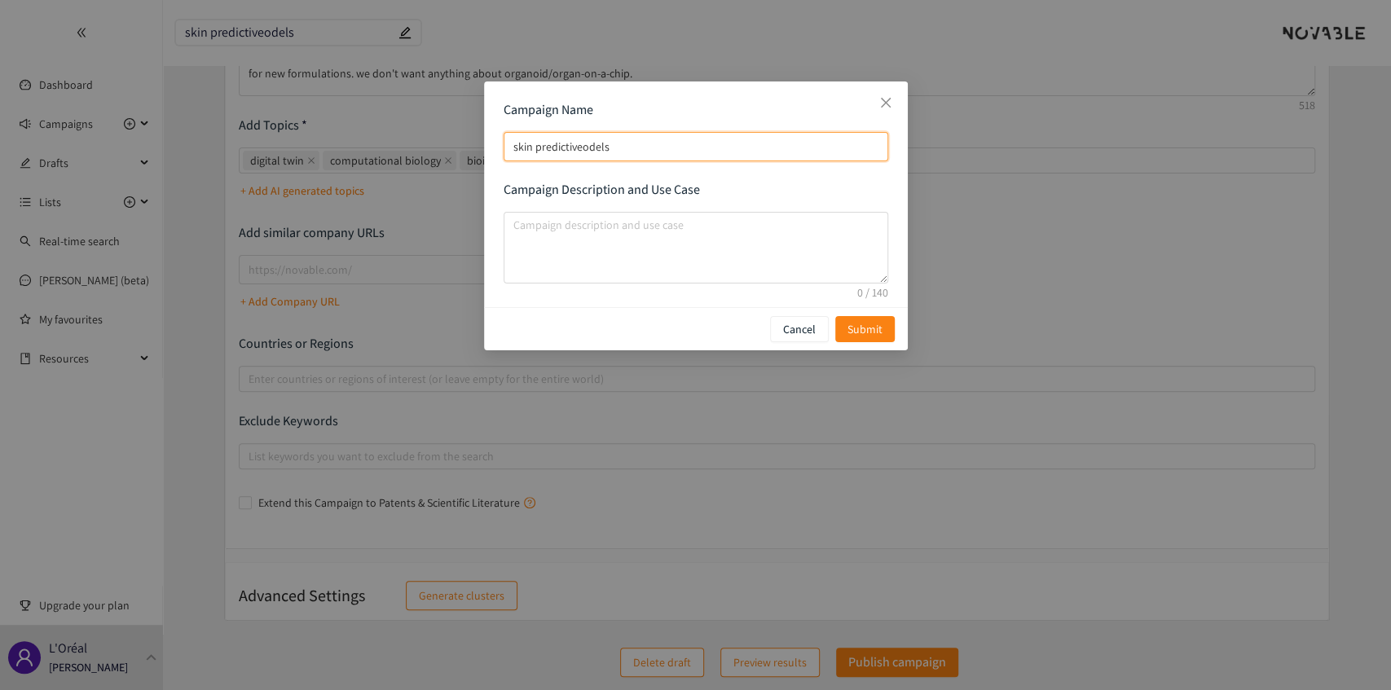
type input "skin predictive odels"
type input "skin predictive models"
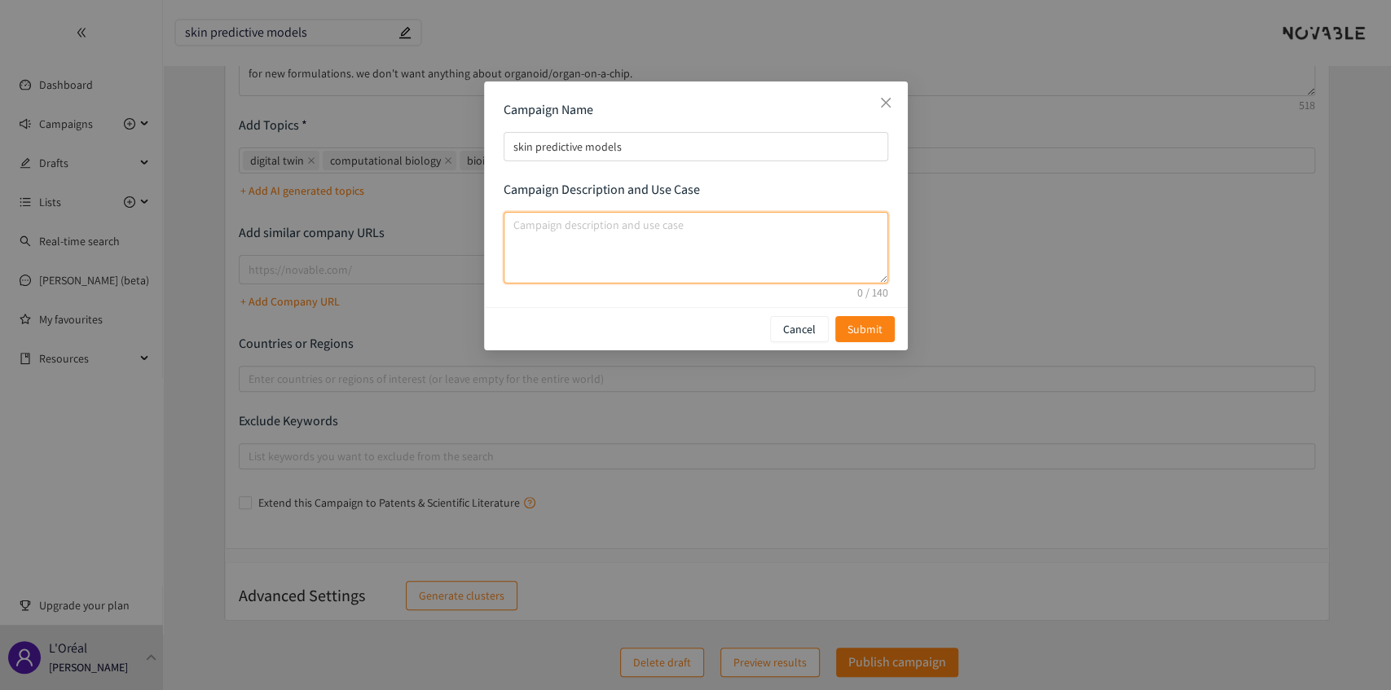
click at [640, 271] on textarea "campaign description and use case" at bounding box center [696, 248] width 385 height 72
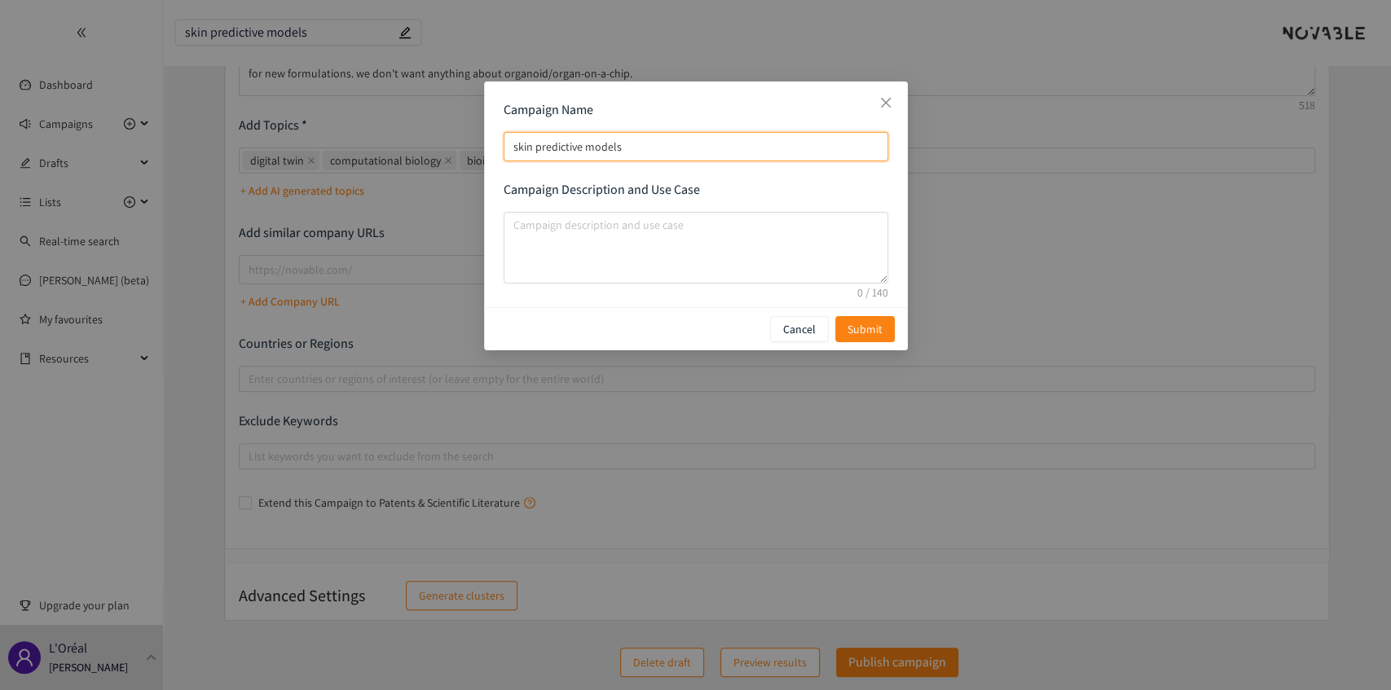
click at [516, 144] on input "skin predictive models" at bounding box center [696, 146] width 385 height 29
type input "Skin predictive models"
click at [883, 331] on button "Submit" at bounding box center [864, 329] width 59 height 26
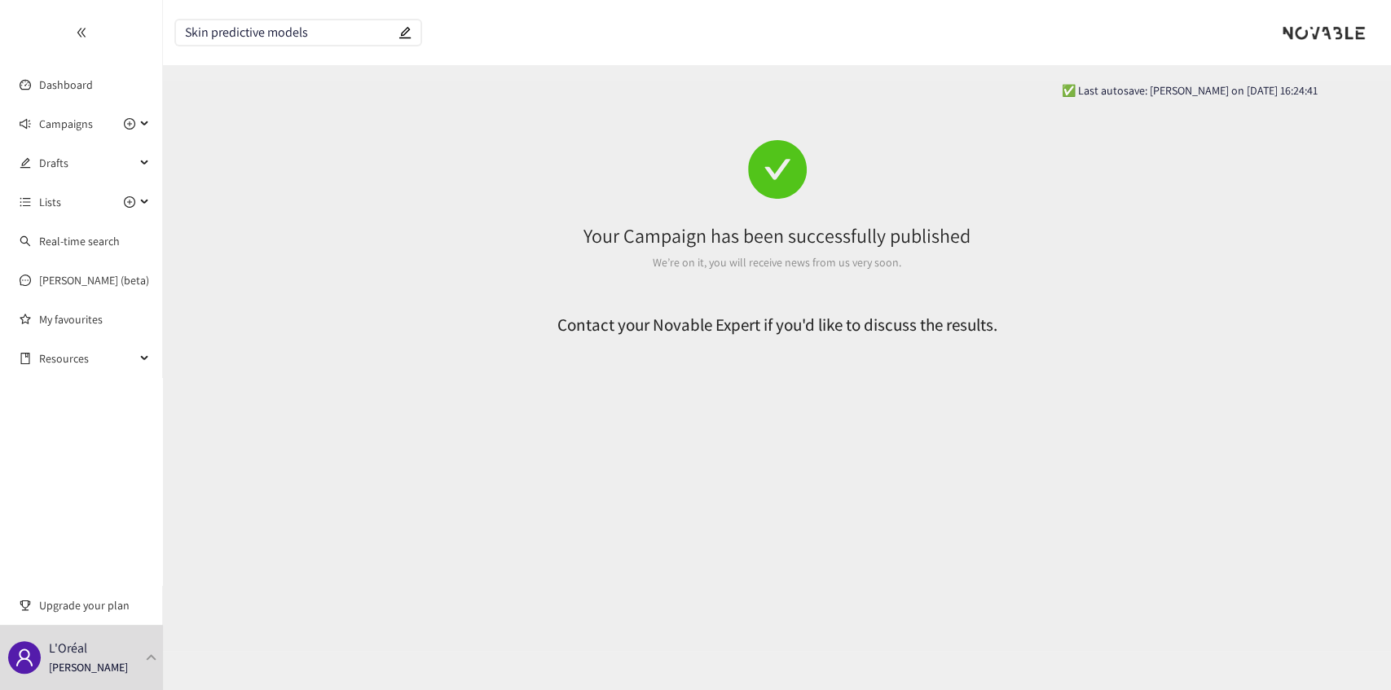
scroll to position [0, 0]
click at [59, 81] on link "Dashboard" at bounding box center [66, 84] width 54 height 15
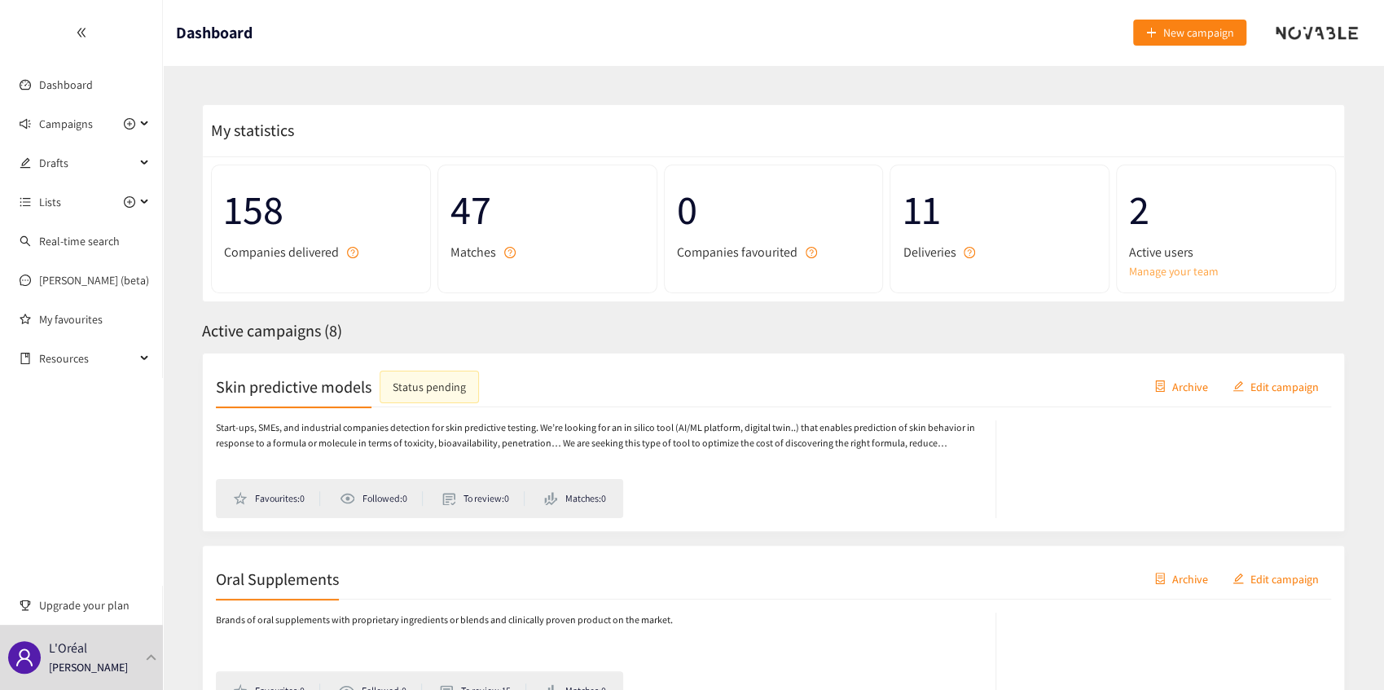
click at [1163, 275] on link "Manage your team" at bounding box center [1226, 271] width 194 height 18
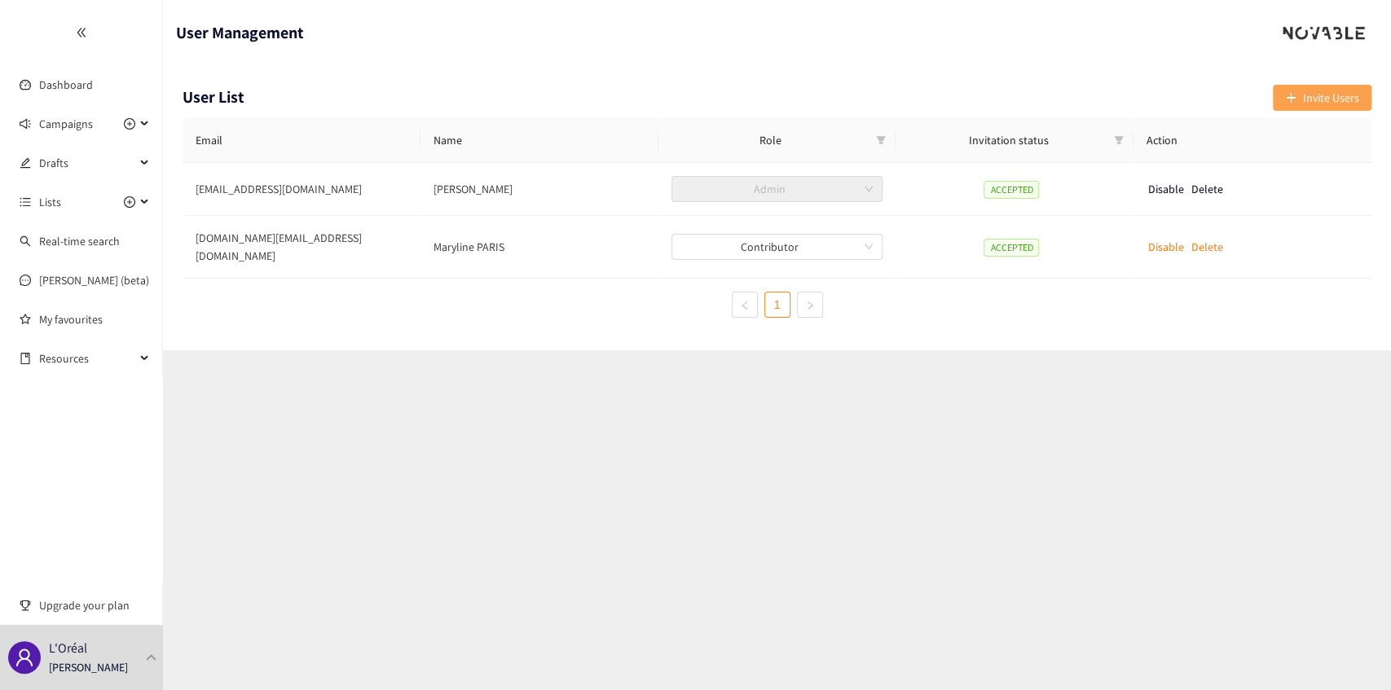
click at [1309, 99] on span "Invite Users" at bounding box center [1331, 98] width 56 height 18
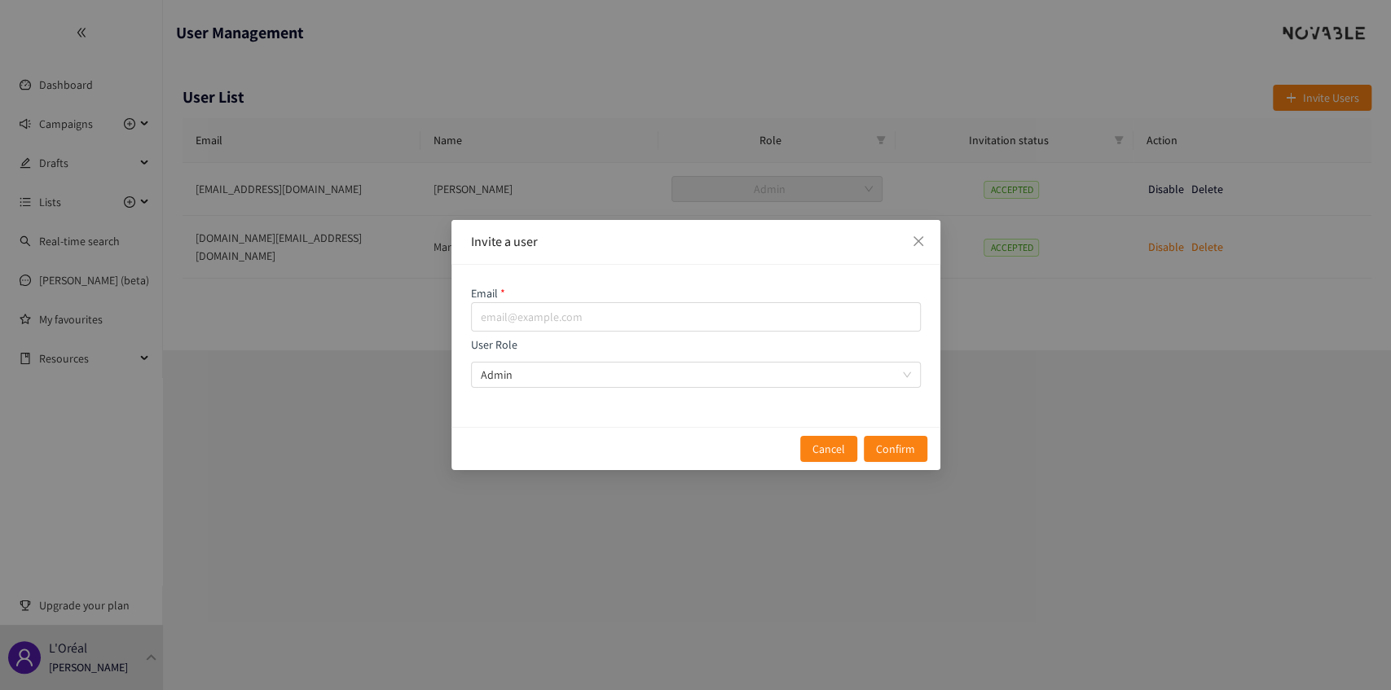
click at [1382, 266] on div "Invite a user Email User Role Admin Cancel Confirm" at bounding box center [695, 345] width 1391 height 690
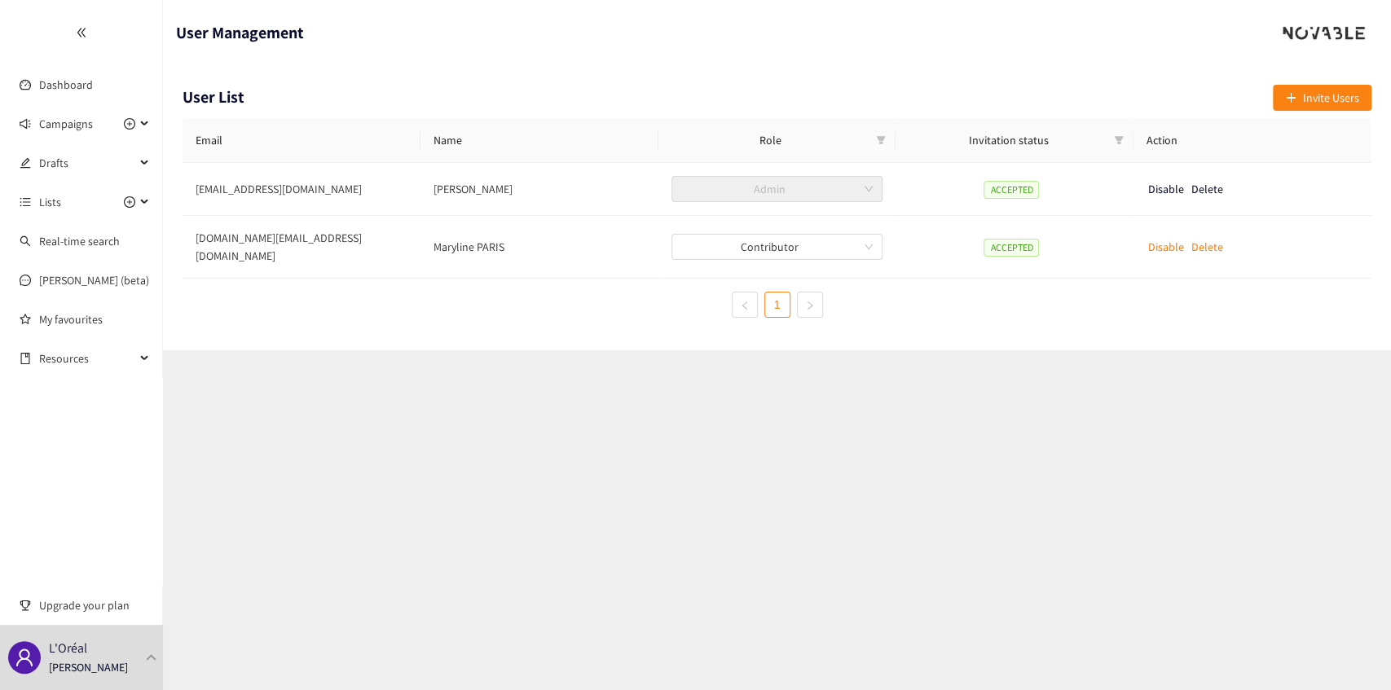
drag, startPoint x: 1307, startPoint y: 102, endPoint x: 1297, endPoint y: 106, distance: 10.6
click at [1307, 101] on span "Invite Users" at bounding box center [1331, 98] width 56 height 18
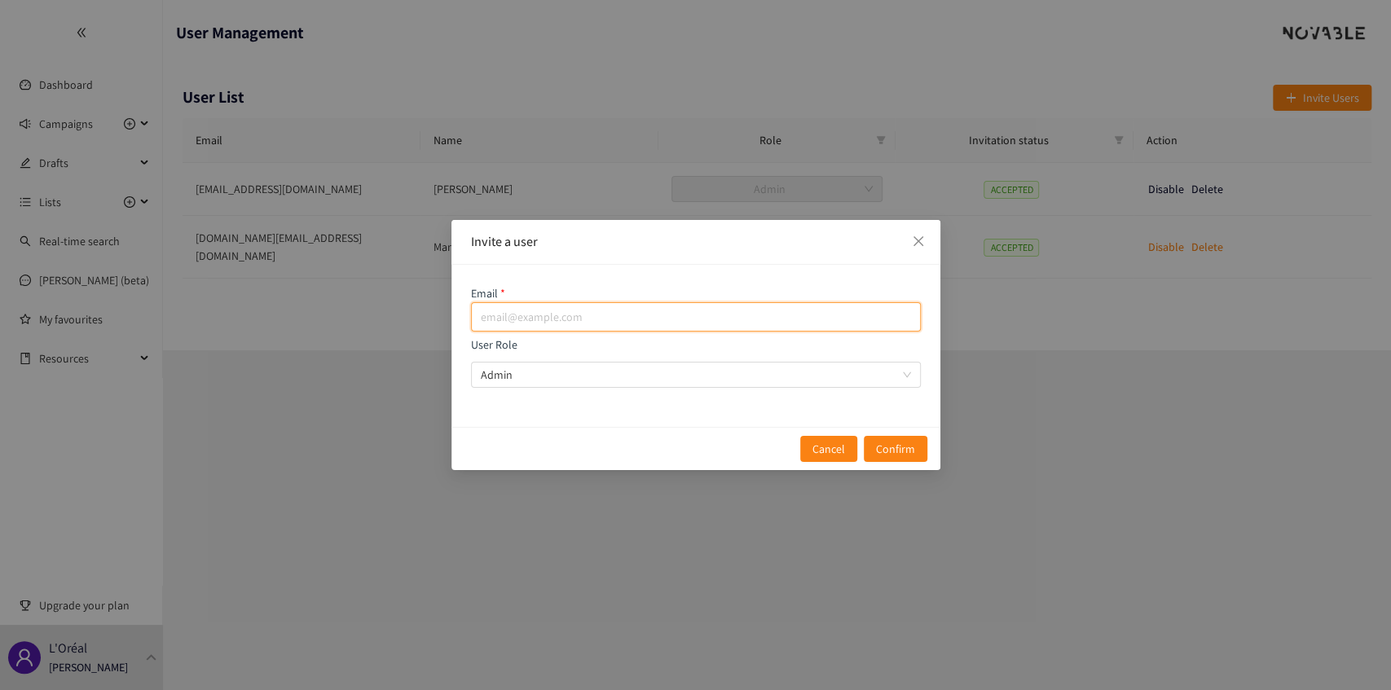
click at [573, 314] on input "email" at bounding box center [696, 316] width 450 height 29
paste input "[EMAIL_ADDRESS][DOMAIN_NAME]"
type input "[EMAIL_ADDRESS][DOMAIN_NAME]"
click at [897, 446] on span "Confirm" at bounding box center [895, 449] width 39 height 18
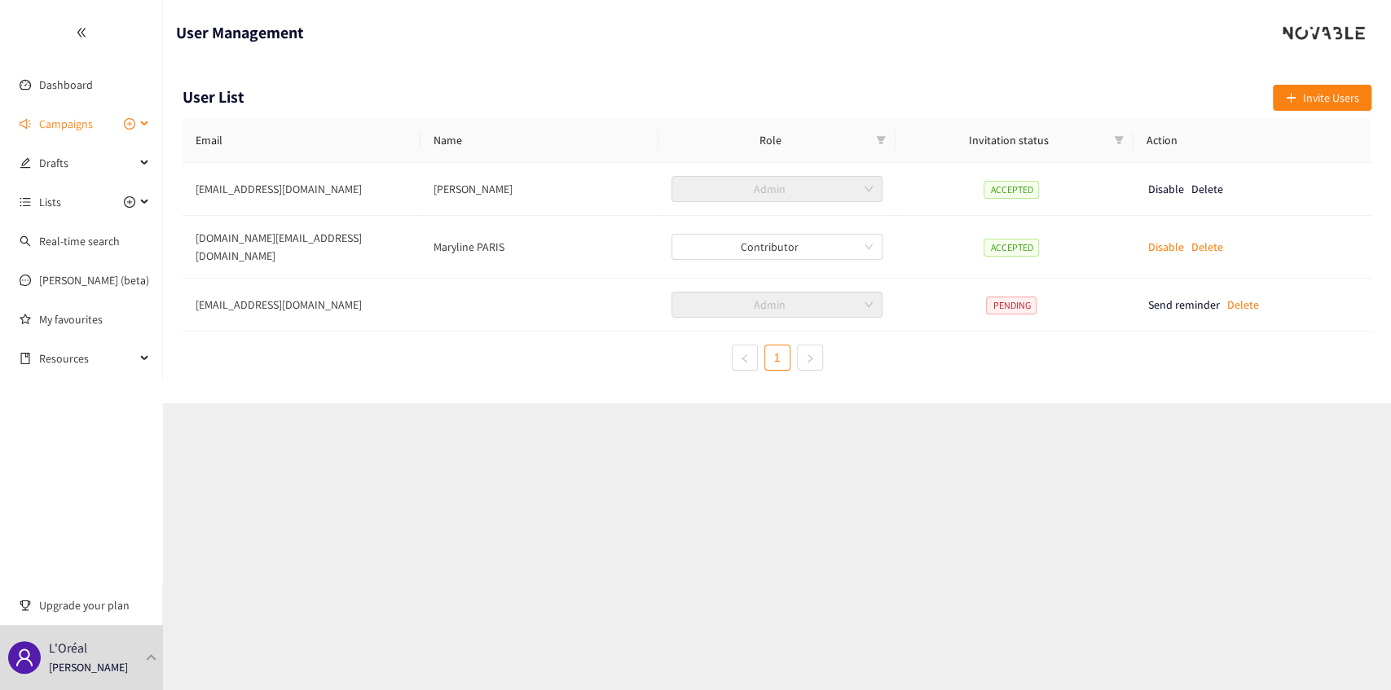
click at [93, 130] on span "Campaigns" at bounding box center [87, 124] width 96 height 33
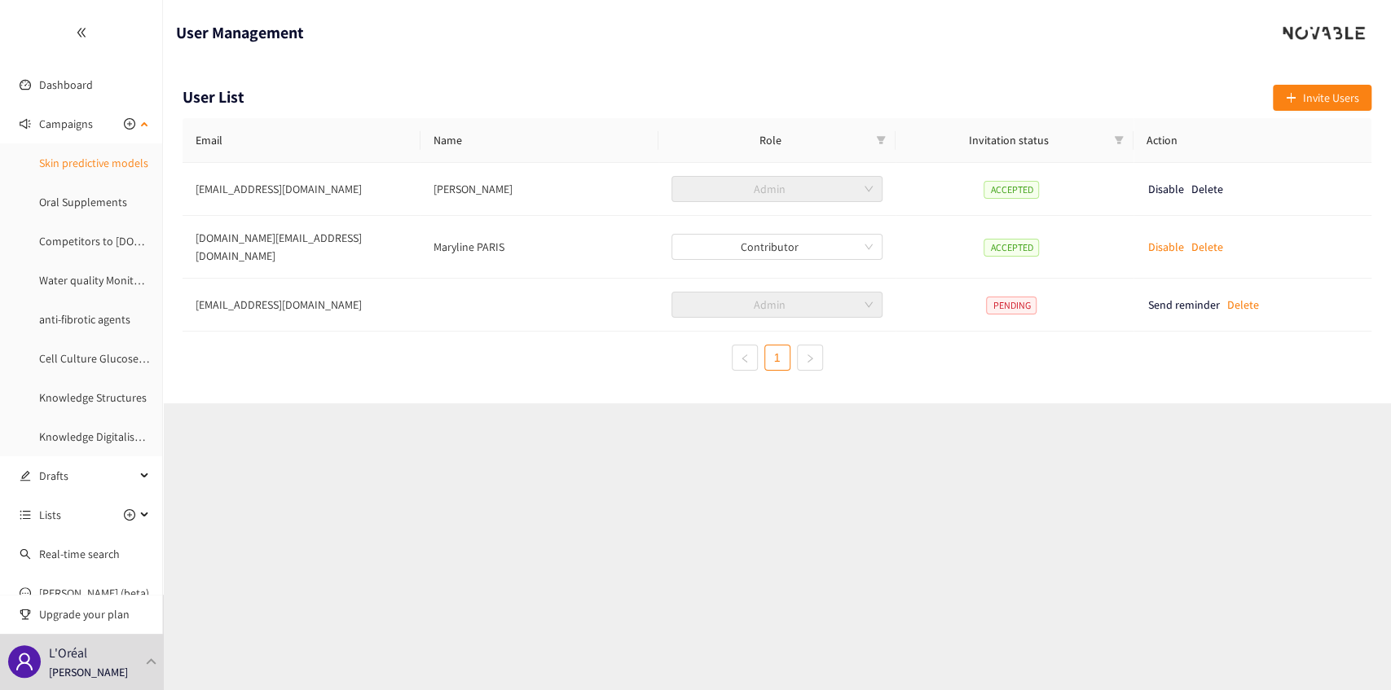
click at [93, 169] on link "Skin predictive models" at bounding box center [93, 163] width 109 height 15
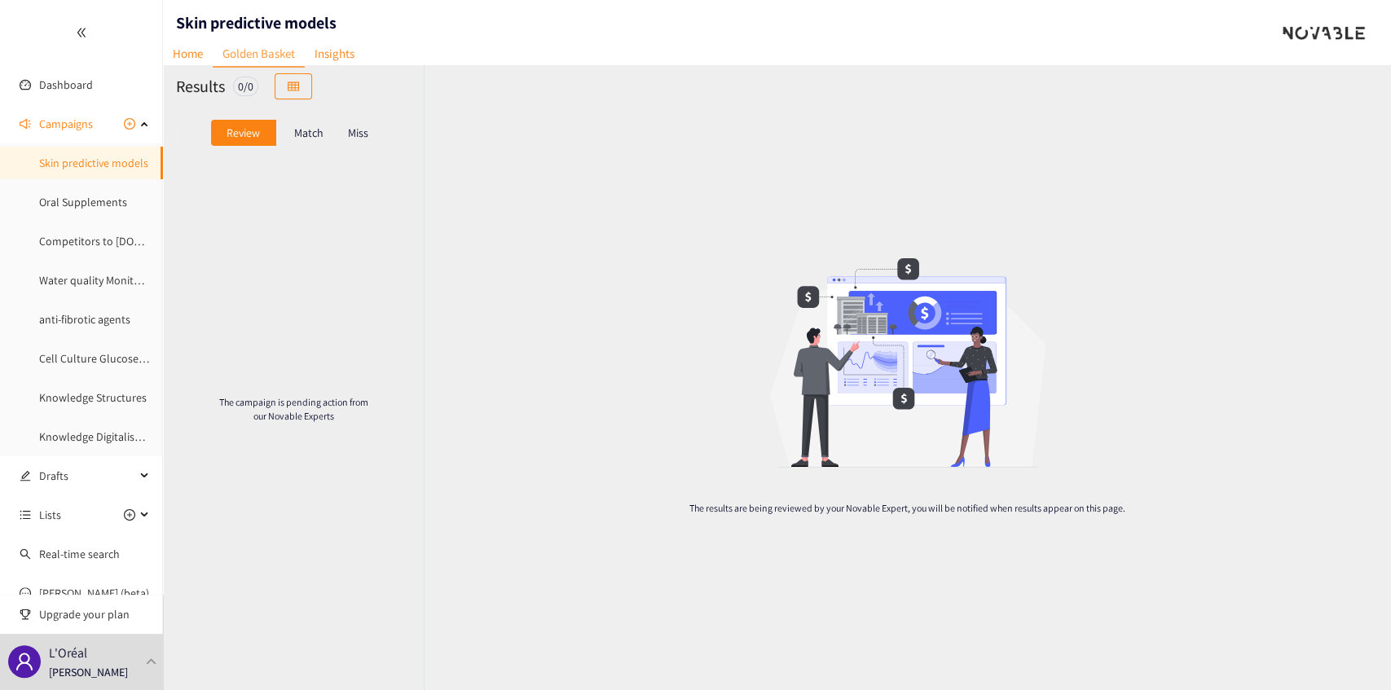
click at [317, 130] on p "Match" at bounding box center [308, 132] width 29 height 13
click at [350, 135] on p "Miss" at bounding box center [358, 132] width 20 height 13
click at [234, 136] on p "Review" at bounding box center [243, 132] width 33 height 13
click at [80, 207] on link "Oral Supplements" at bounding box center [83, 202] width 88 height 15
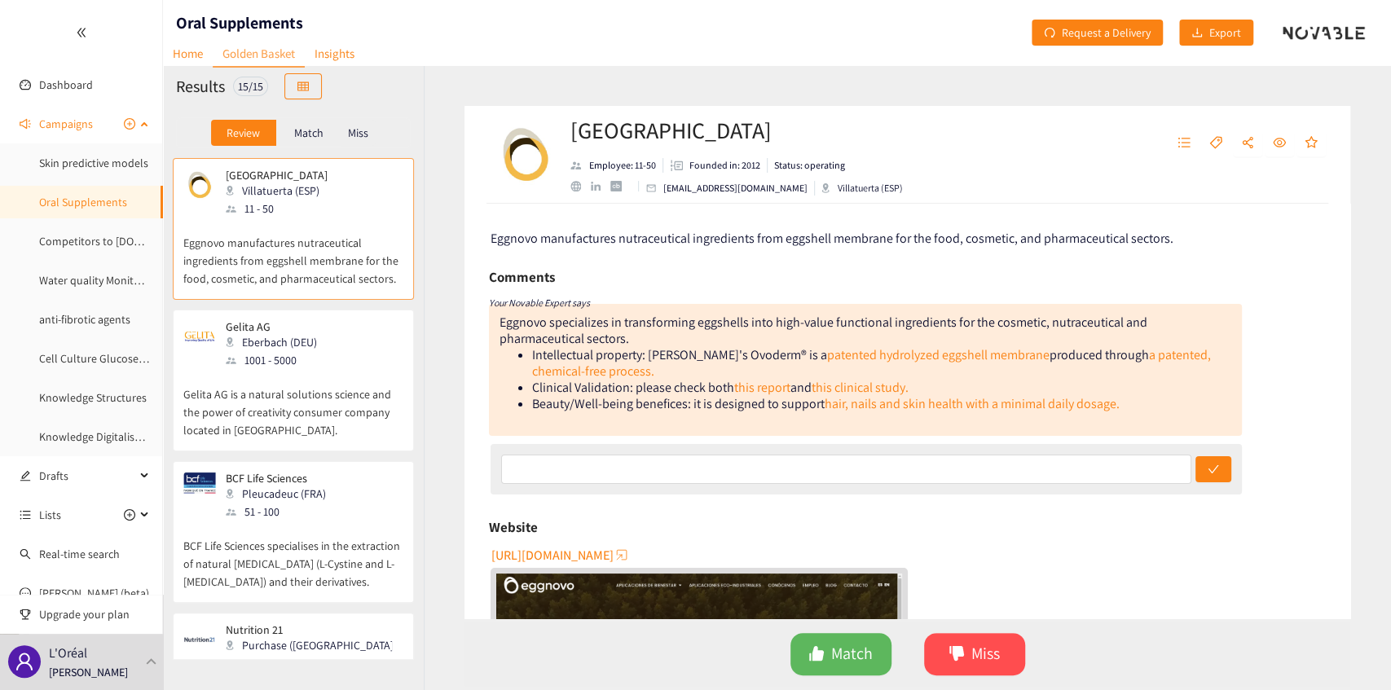
drag, startPoint x: 67, startPoint y: 209, endPoint x: 83, endPoint y: 187, distance: 26.7
click at [67, 209] on link "Oral Supplements" at bounding box center [83, 202] width 88 height 15
click at [94, 168] on link "Skin predictive models" at bounding box center [93, 163] width 109 height 15
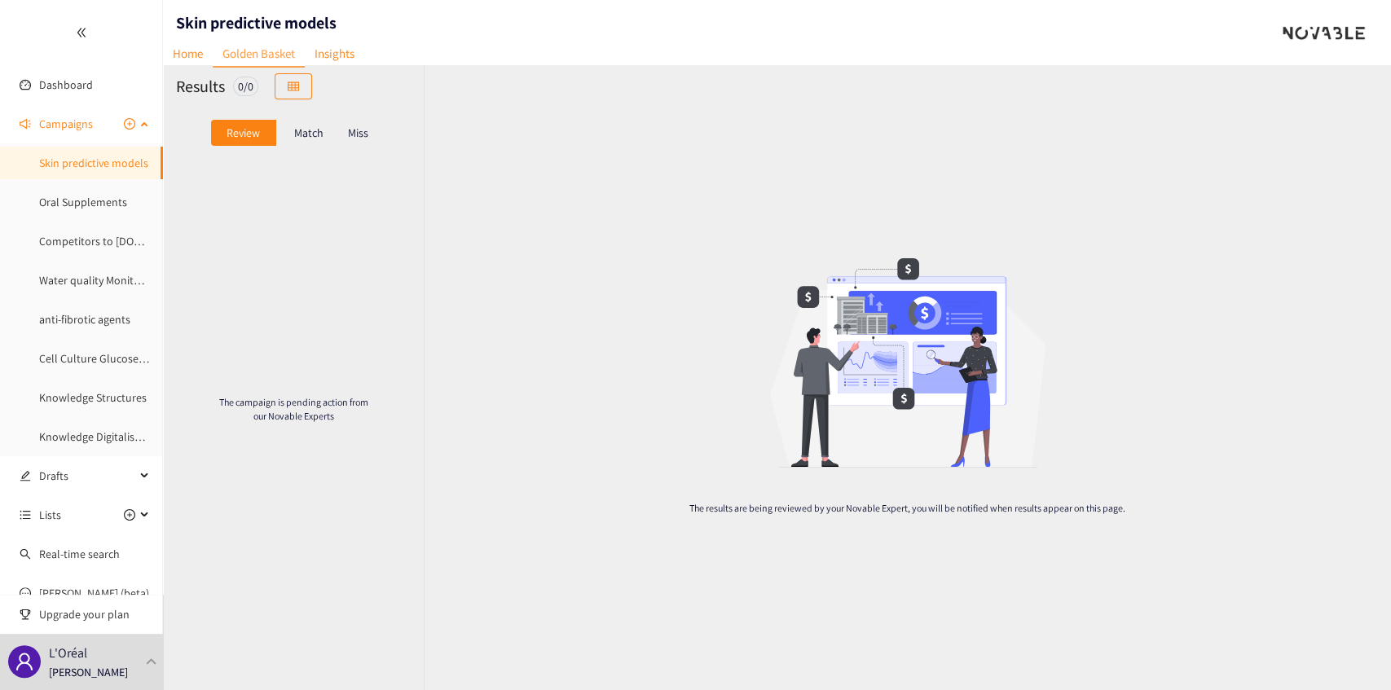
click at [112, 163] on link "Skin predictive models" at bounding box center [93, 163] width 109 height 15
click at [80, 90] on link "Dashboard" at bounding box center [66, 84] width 54 height 15
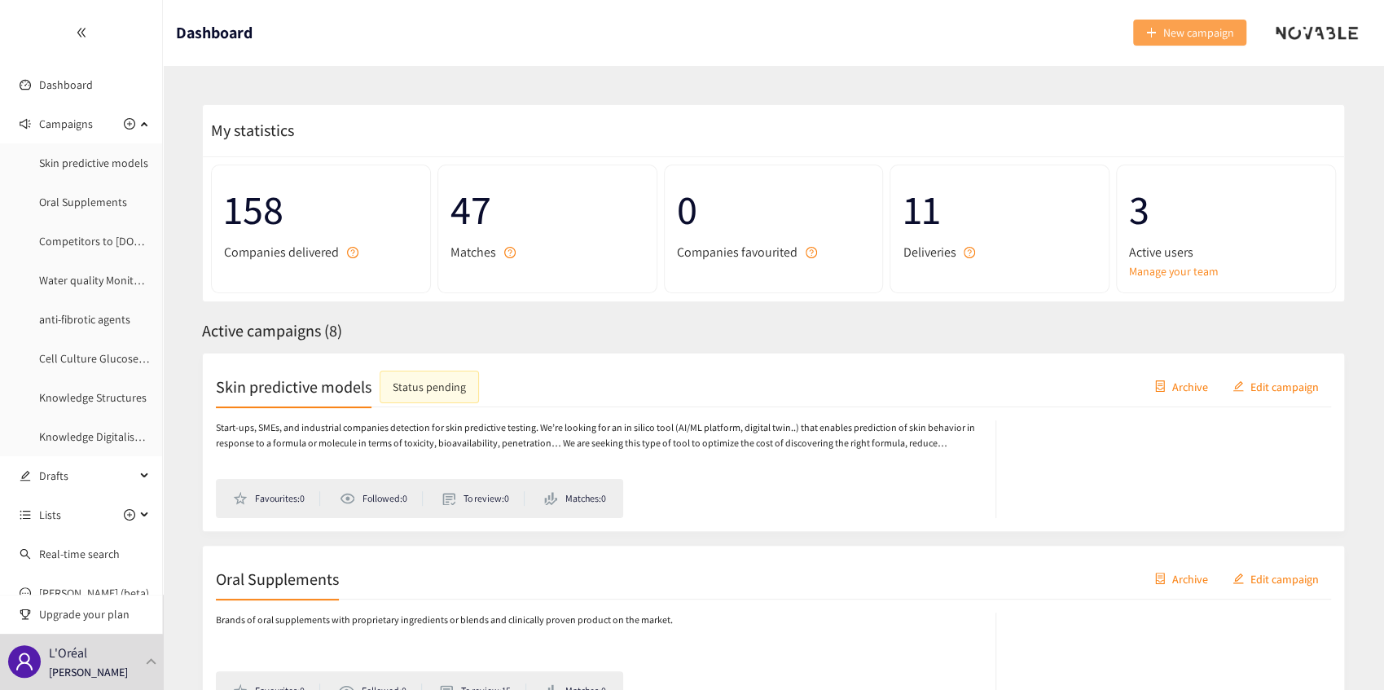
click at [1190, 29] on span "New campaign" at bounding box center [1198, 33] width 71 height 18
click at [86, 196] on link "Oral Supplements" at bounding box center [83, 202] width 88 height 15
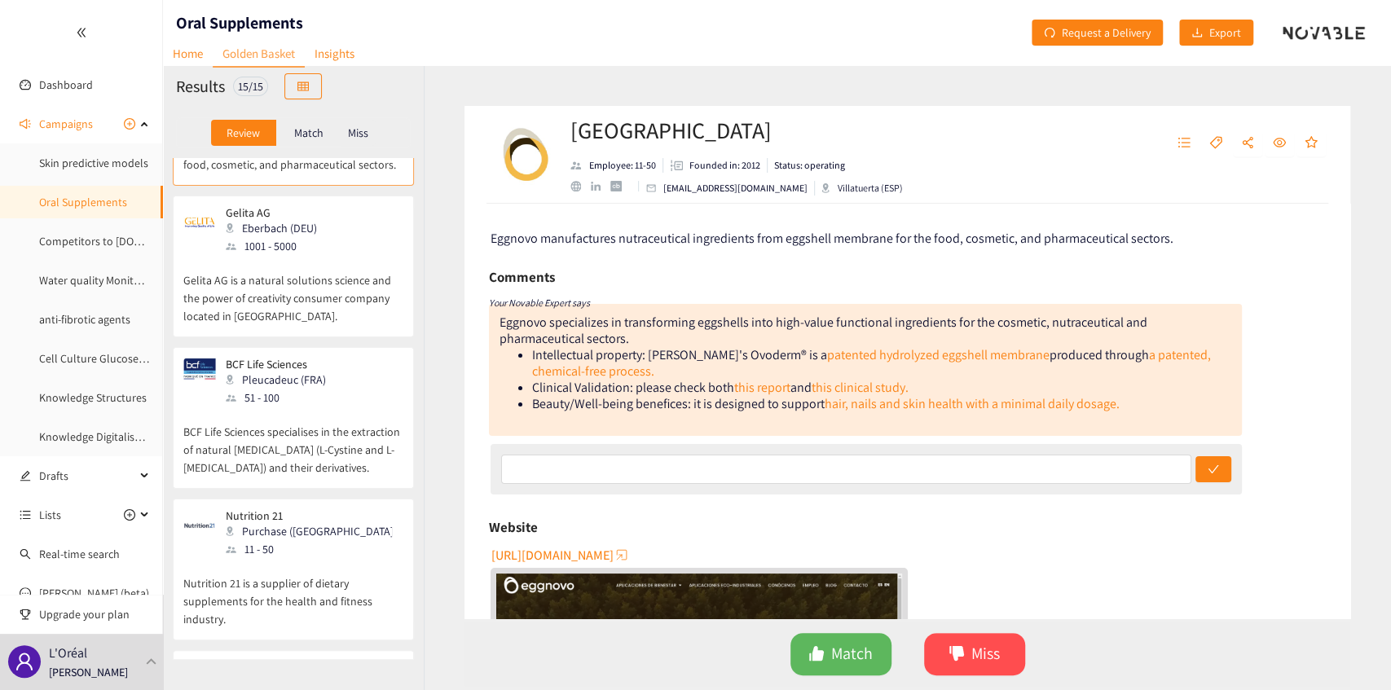
scroll to position [108, 0]
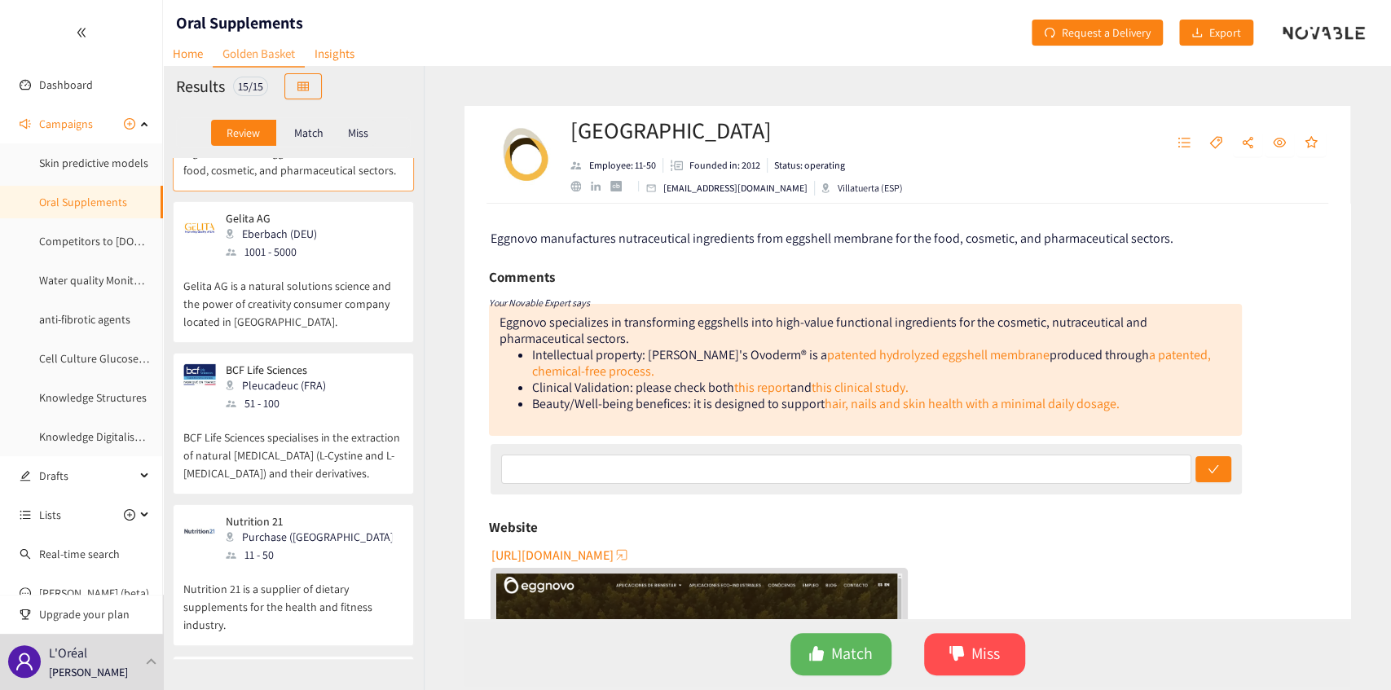
click at [312, 127] on p "Match" at bounding box center [308, 132] width 29 height 13
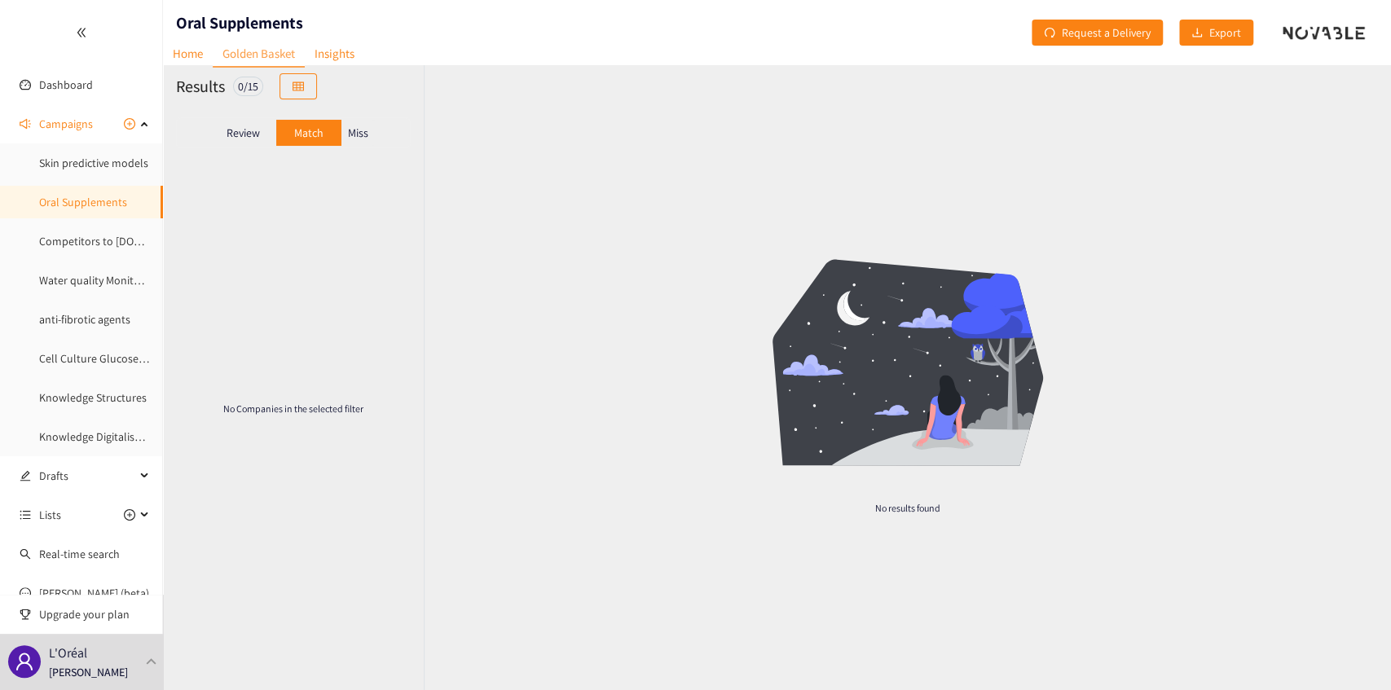
click at [360, 130] on p "Miss" at bounding box center [358, 132] width 20 height 13
click at [261, 132] on div "Review" at bounding box center [243, 133] width 65 height 26
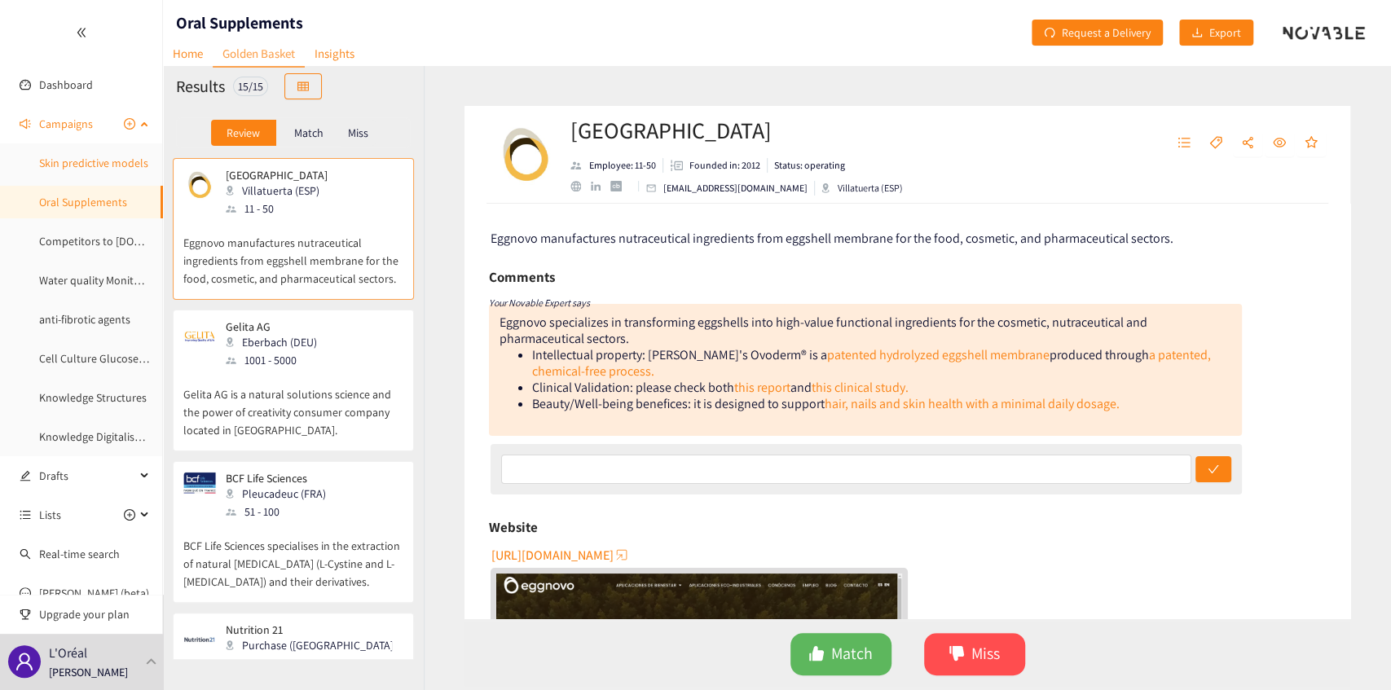
click at [95, 165] on link "Skin predictive models" at bounding box center [93, 163] width 109 height 15
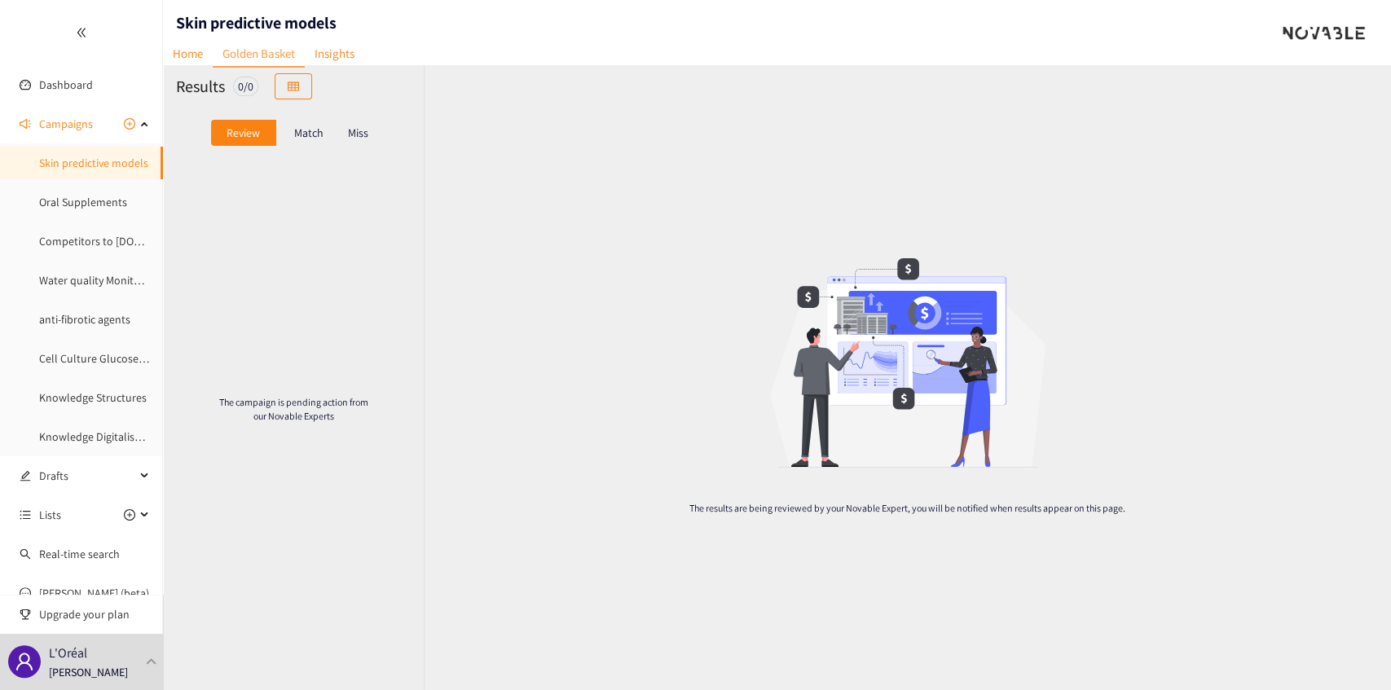
click at [1266, 366] on div "The results are being reviewed by your Novable Expert, you will be notified whe…" at bounding box center [907, 377] width 967 height 625
click at [104, 195] on link "Oral Supplements" at bounding box center [83, 202] width 88 height 15
